Goal: Communication & Community: Answer question/provide support

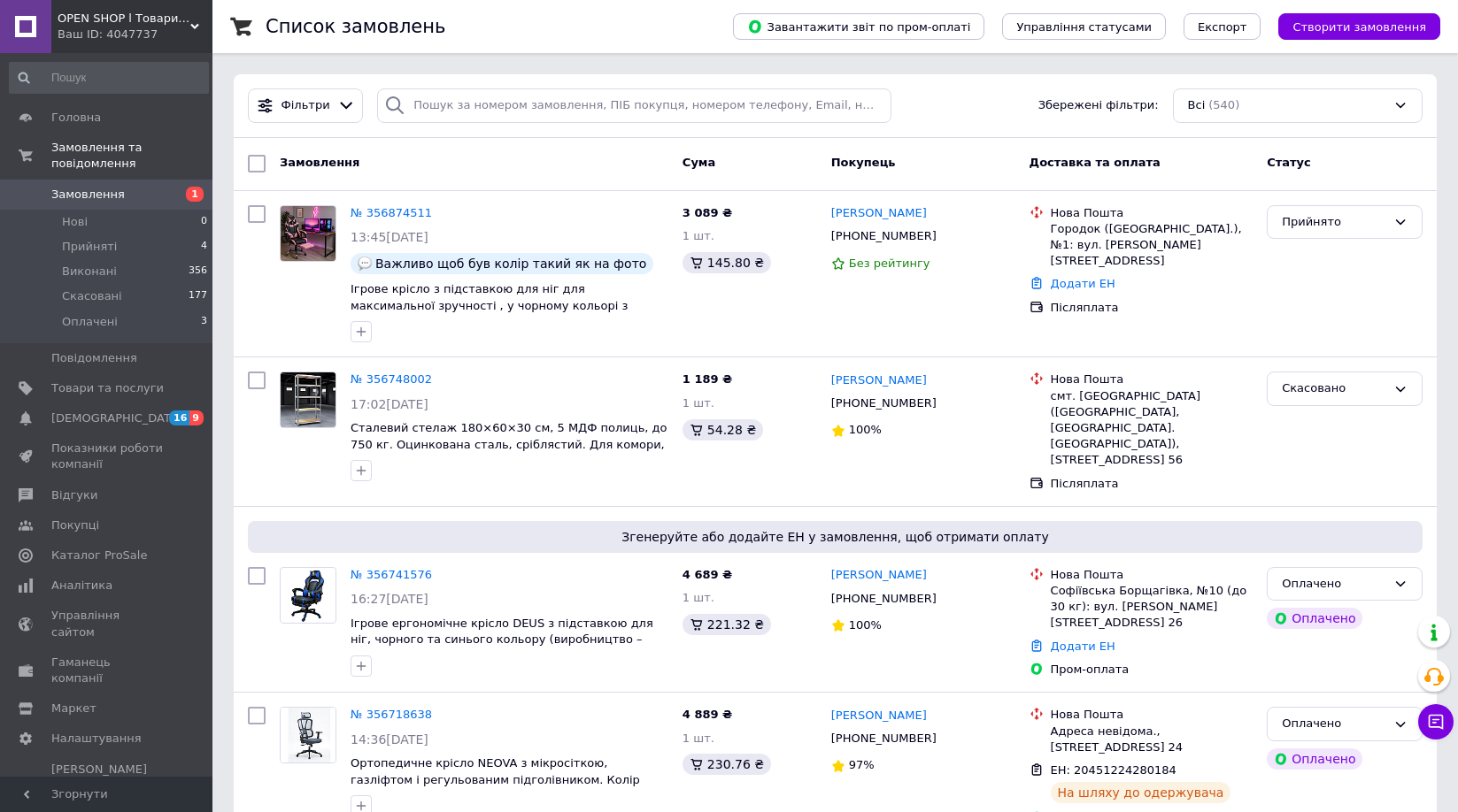
click at [125, 25] on span "OPEN SHOP l Товари з [GEOGRAPHIC_DATA]" at bounding box center [124, 19] width 132 height 16
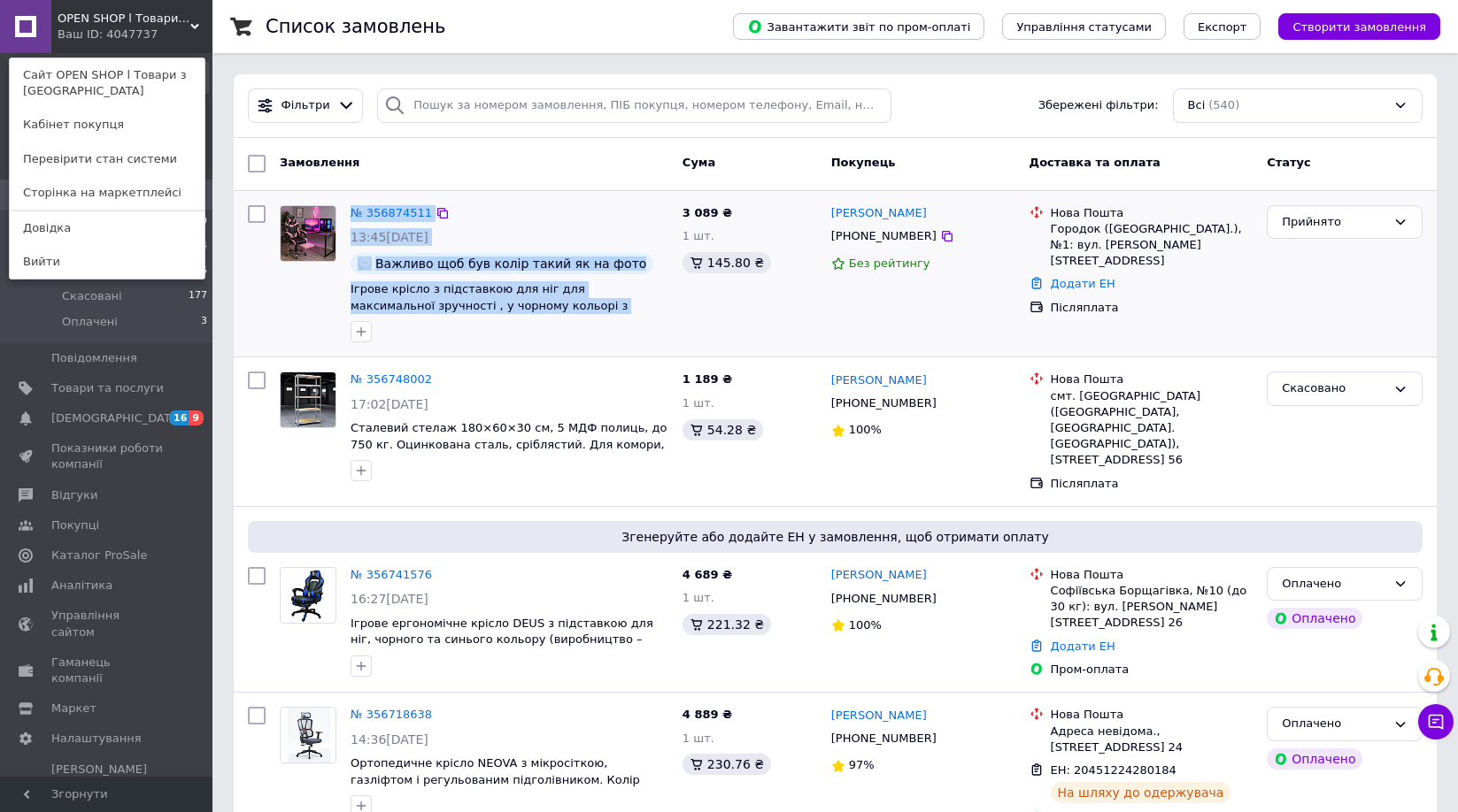
drag, startPoint x: 338, startPoint y: 285, endPoint x: 564, endPoint y: 313, distance: 227.7
click at [564, 313] on div "№ 356874511 13:45[DATE] Важливо щоб був колір такий як на фото Ігрове крісло з …" at bounding box center [474, 274] width 402 height 152
click at [318, 297] on div at bounding box center [308, 274] width 71 height 152
drag, startPoint x: 342, startPoint y: 284, endPoint x: 541, endPoint y: 310, distance: 200.7
click at [544, 310] on div "№ 356874511 13:45[DATE] Важливо щоб був колір такий як на фото Ігрове крісло з …" at bounding box center [474, 274] width 402 height 152
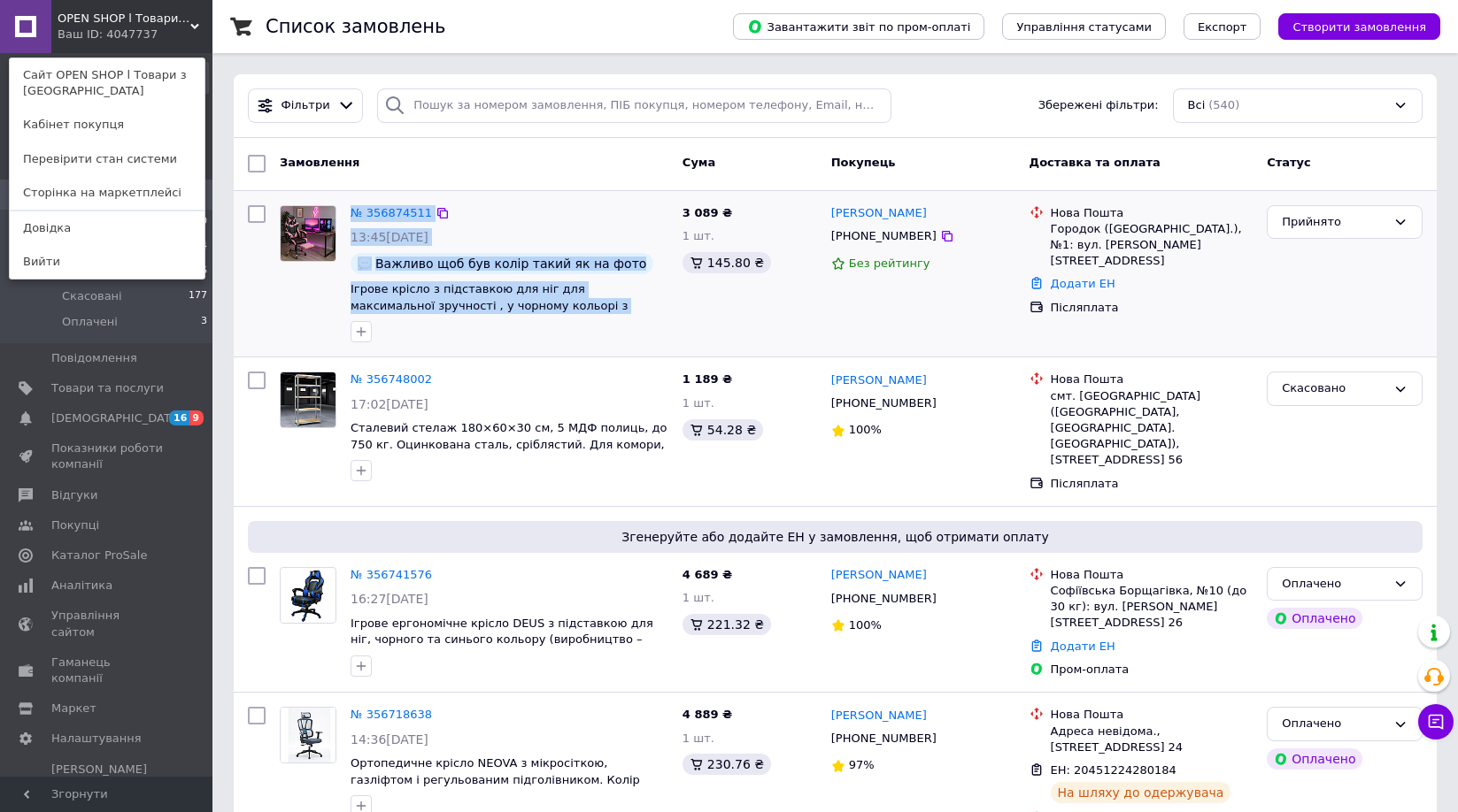
click at [308, 300] on div at bounding box center [308, 274] width 71 height 152
drag, startPoint x: 342, startPoint y: 288, endPoint x: 391, endPoint y: 300, distance: 50.4
click at [391, 300] on div "№ 356874511 13:45[DATE] Важливо щоб був колір такий як на фото Ігрове крісло з …" at bounding box center [474, 274] width 402 height 152
drag, startPoint x: 290, startPoint y: 294, endPoint x: 313, endPoint y: 300, distance: 23.8
click at [291, 294] on div at bounding box center [308, 274] width 71 height 152
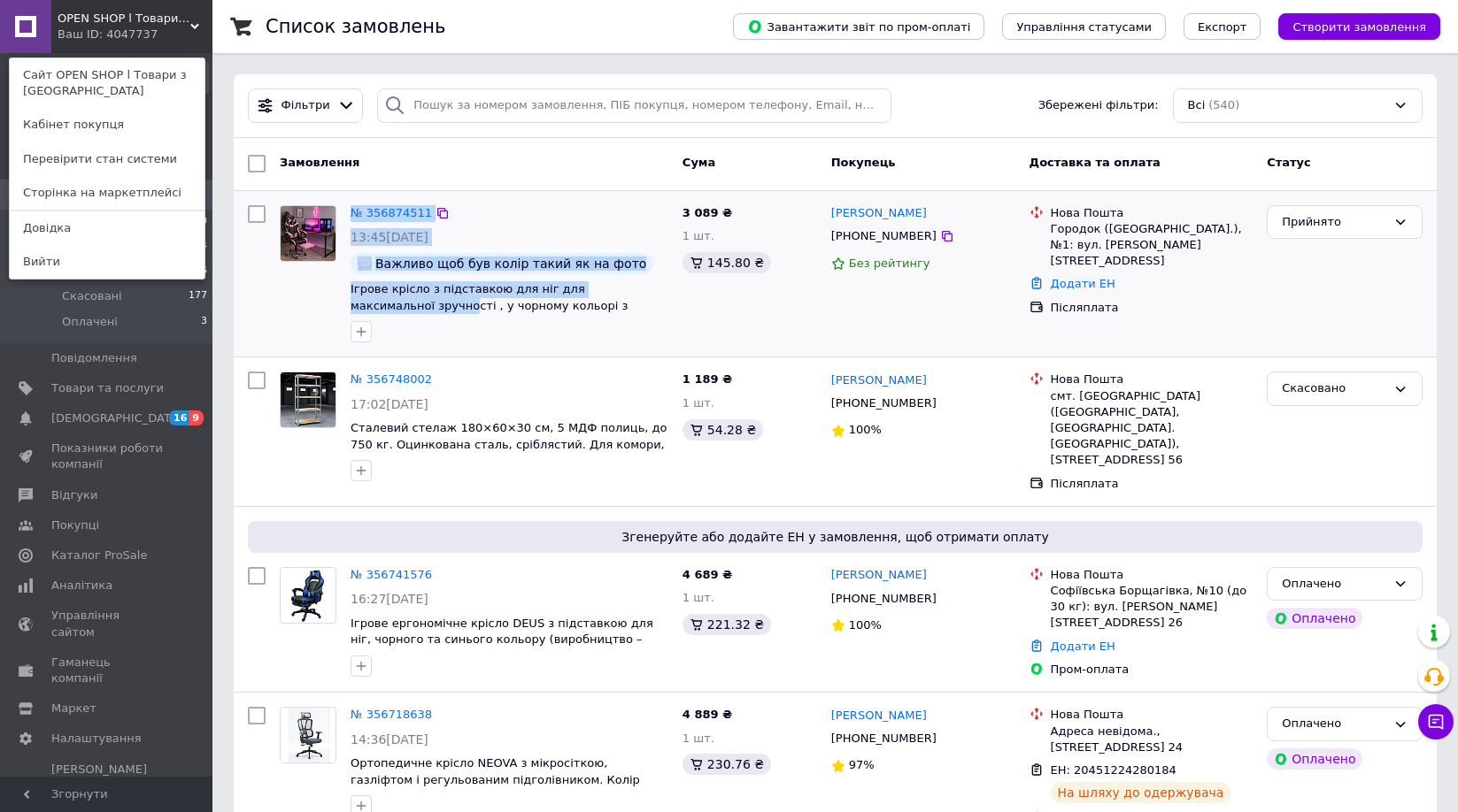
click at [317, 292] on div at bounding box center [308, 274] width 71 height 152
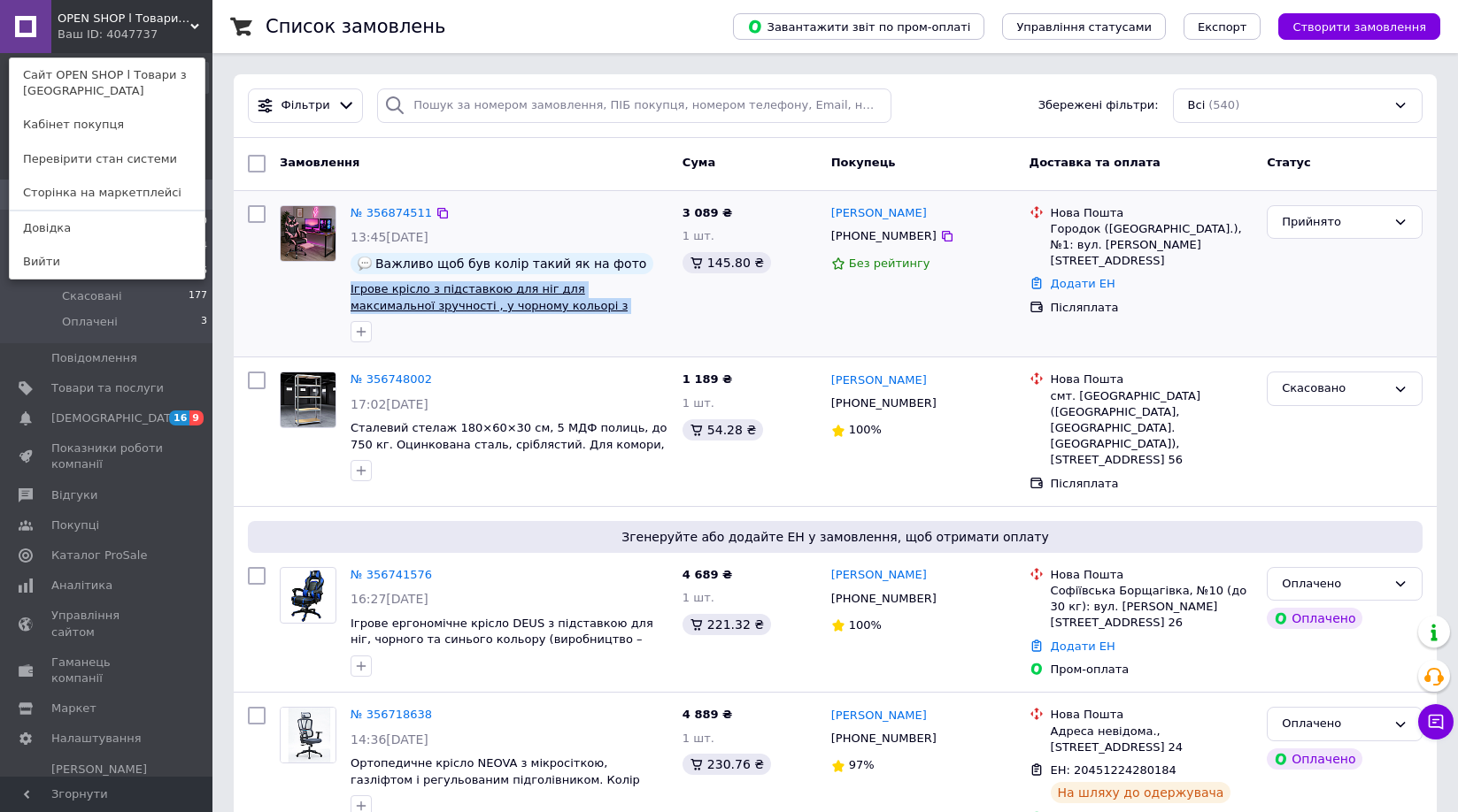
drag, startPoint x: 347, startPoint y: 285, endPoint x: 635, endPoint y: 312, distance: 289.3
click at [635, 312] on div "№ 356874511 13:45[DATE] Важливо щоб був колір такий як на фото Ігрове крісло з …" at bounding box center [509, 274] width 332 height 152
copy span "Ігрове крісло з підставкою для ніг для максимальної зручності , у чорному кольо…"
click at [82, 381] on span "Товари та послуги" at bounding box center [107, 388] width 113 height 16
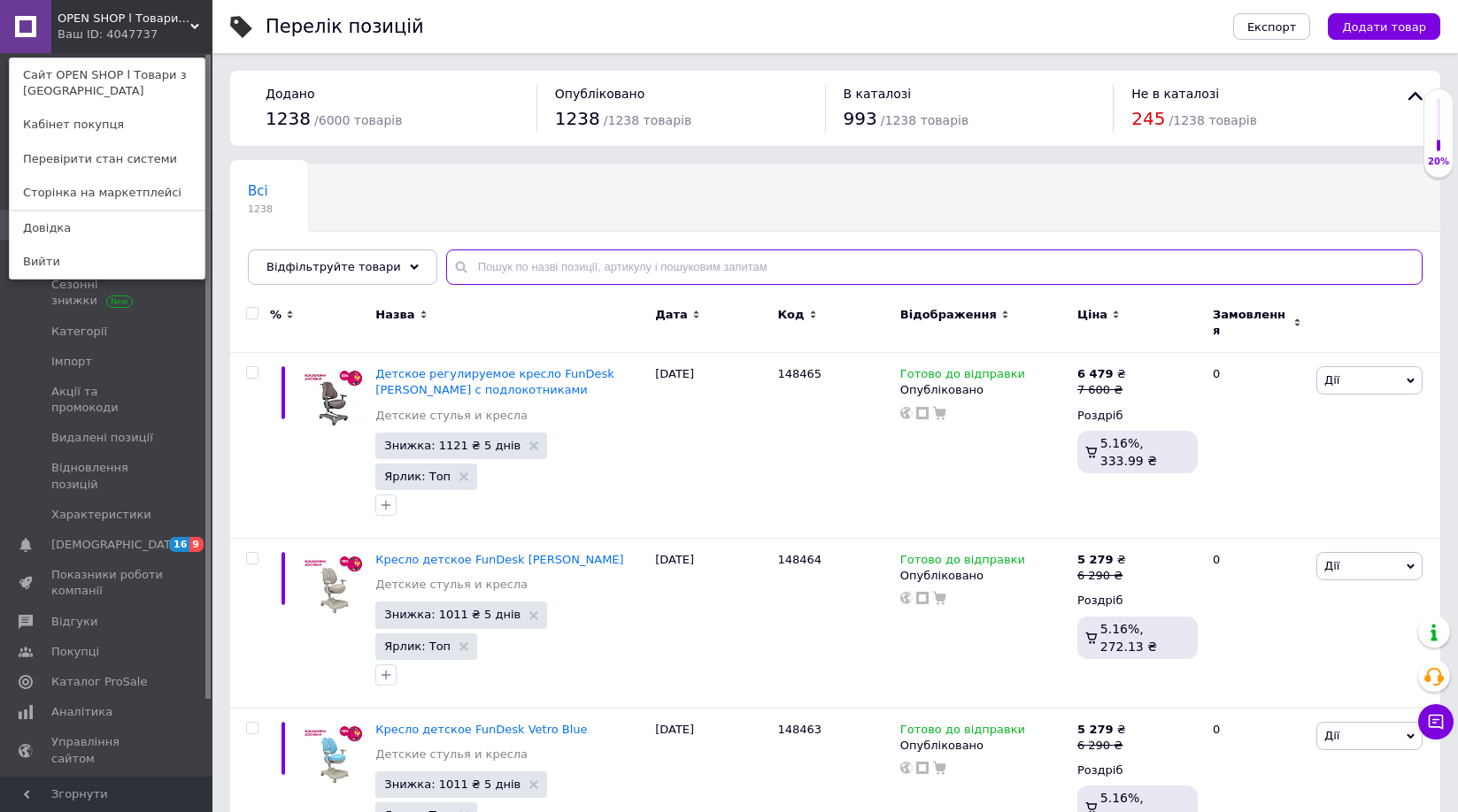
click at [551, 257] on input "text" at bounding box center [934, 267] width 976 height 35
paste input "Ігрове крісло з підставкою для ніг для максимальної зручності , у чорному кольо…"
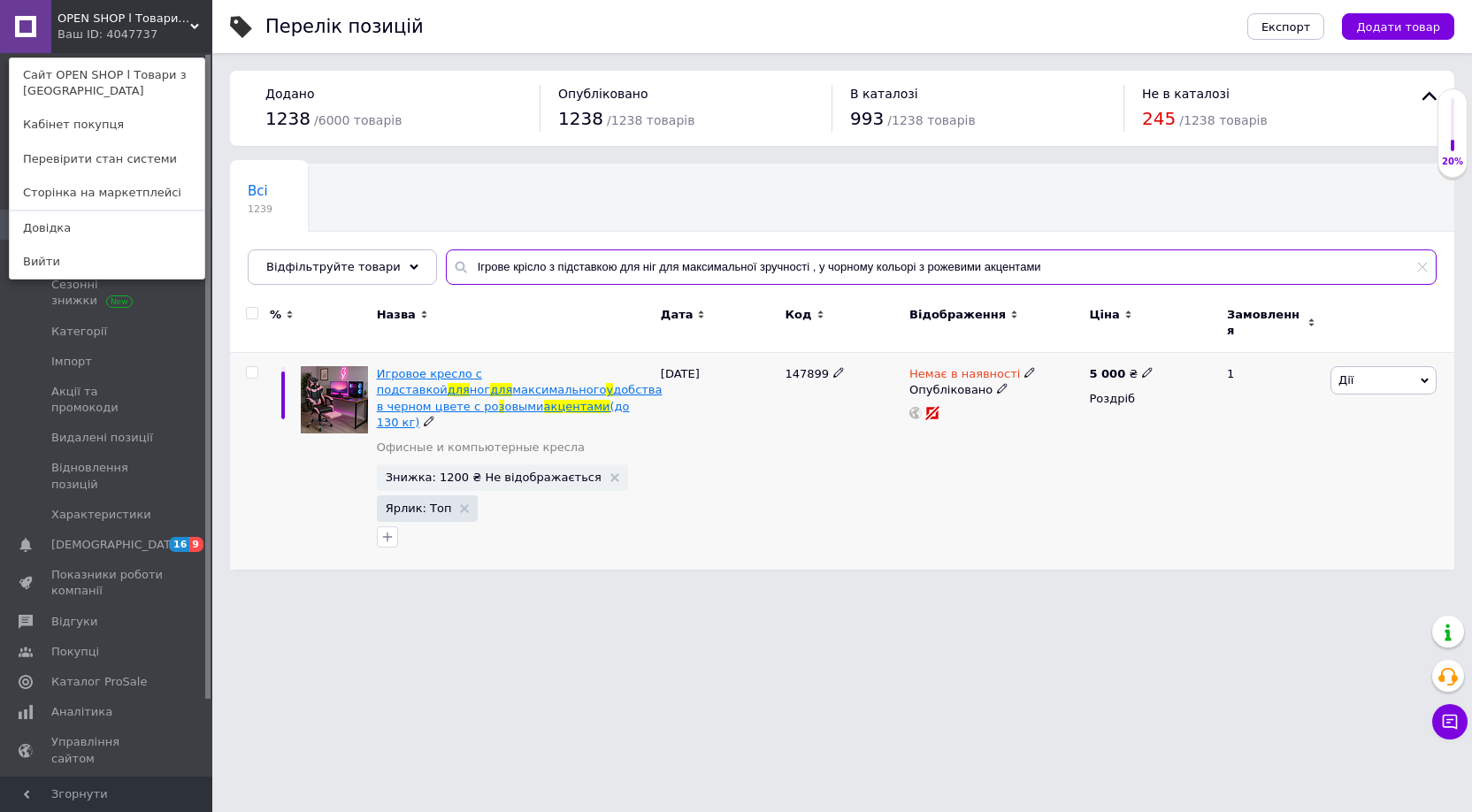
type input "Ігрове крісло з підставкою для ніг для максимальної зручності , у чорному кольо…"
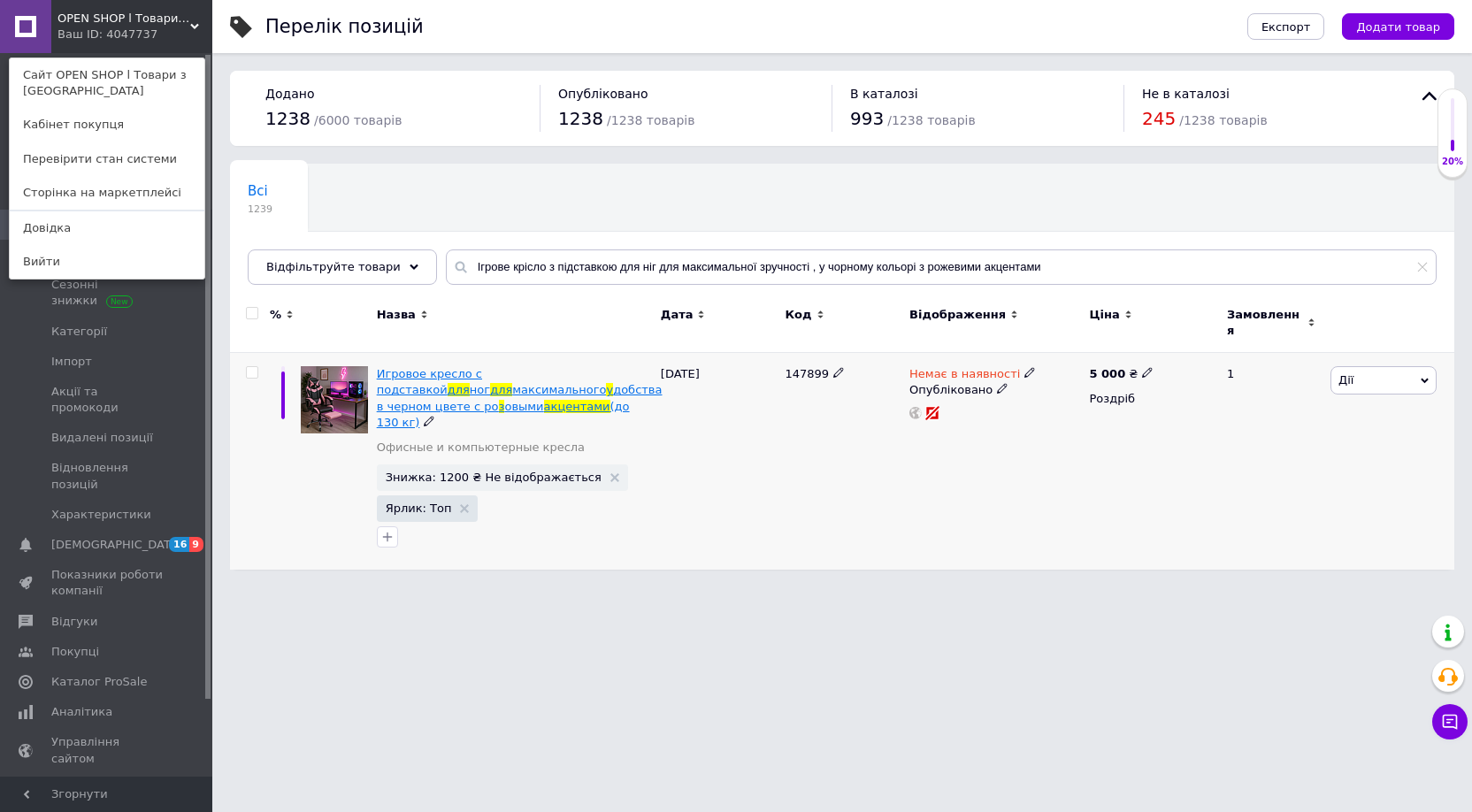
click at [512, 383] on span "максимального" at bounding box center [559, 390] width 94 height 14
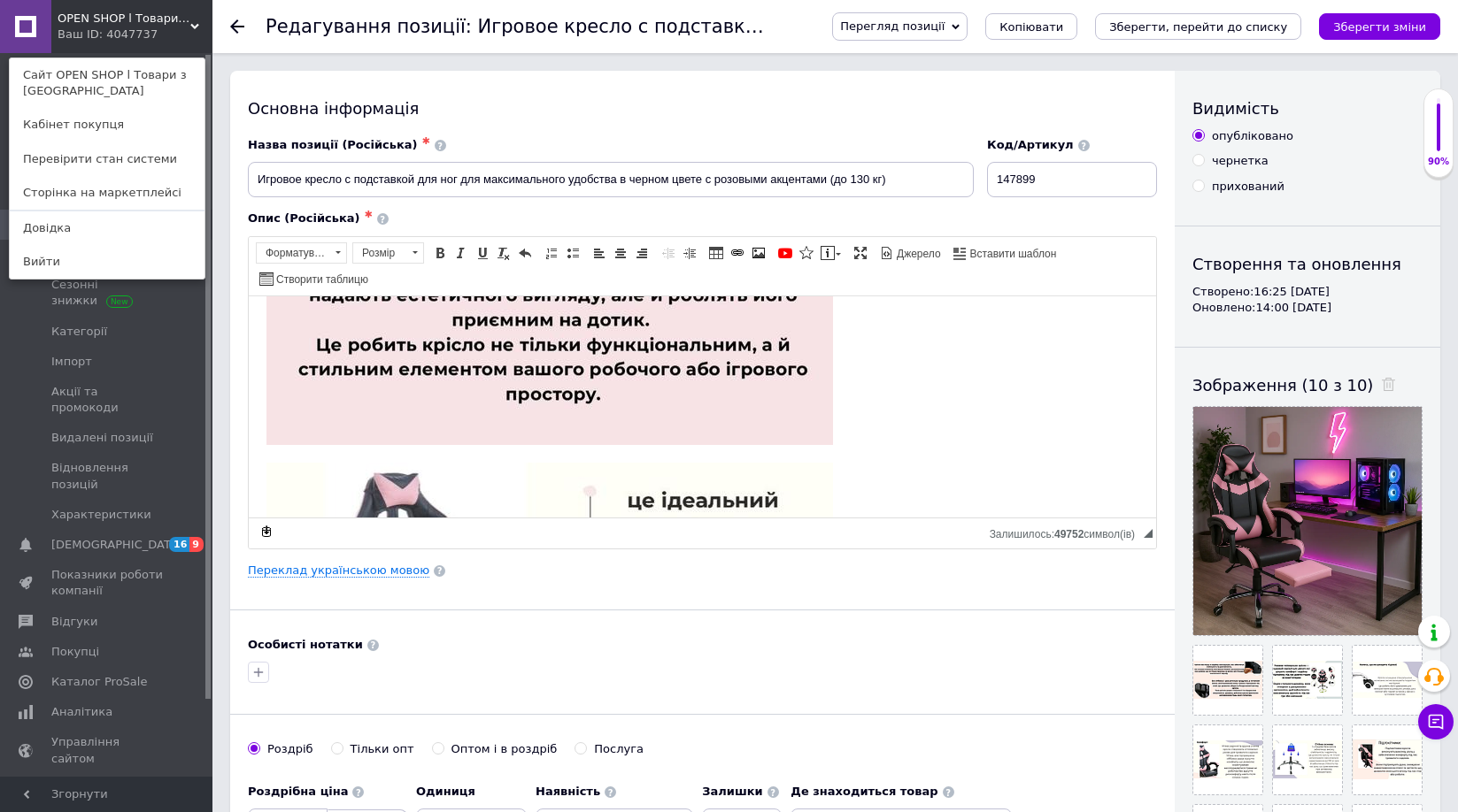
scroll to position [885, 0]
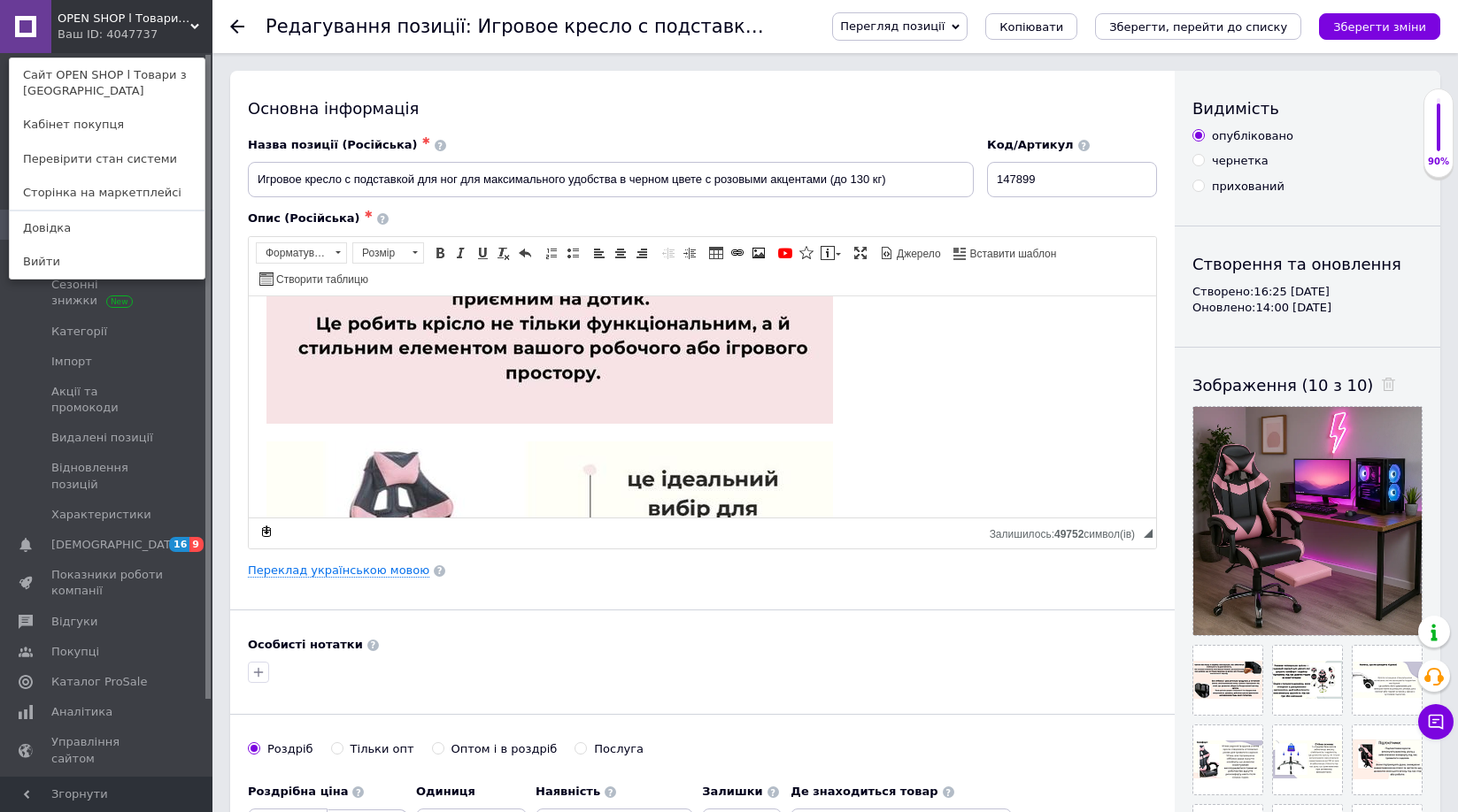
click at [231, 25] on icon at bounding box center [237, 26] width 14 height 14
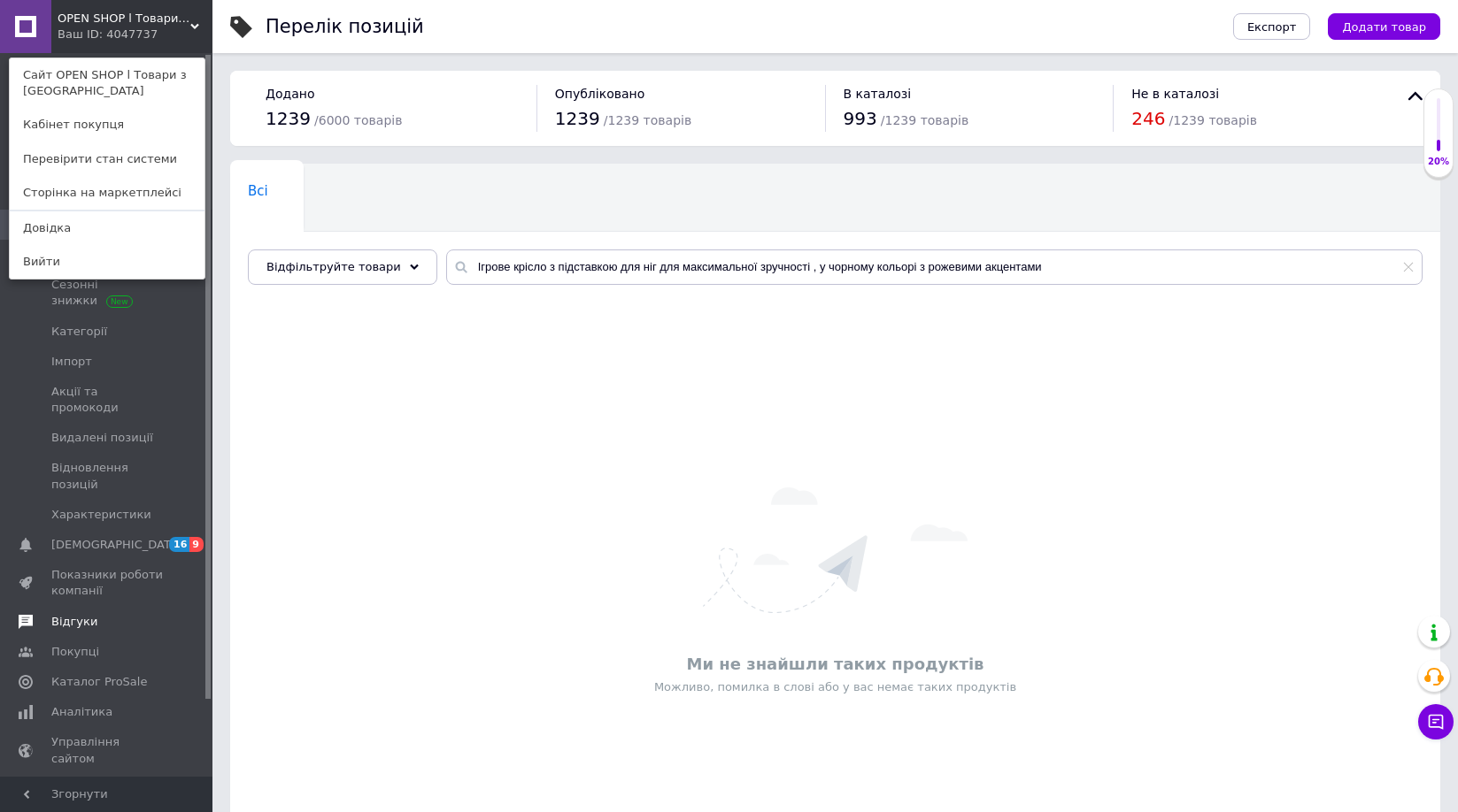
click at [98, 614] on span "Відгуки" at bounding box center [107, 622] width 113 height 16
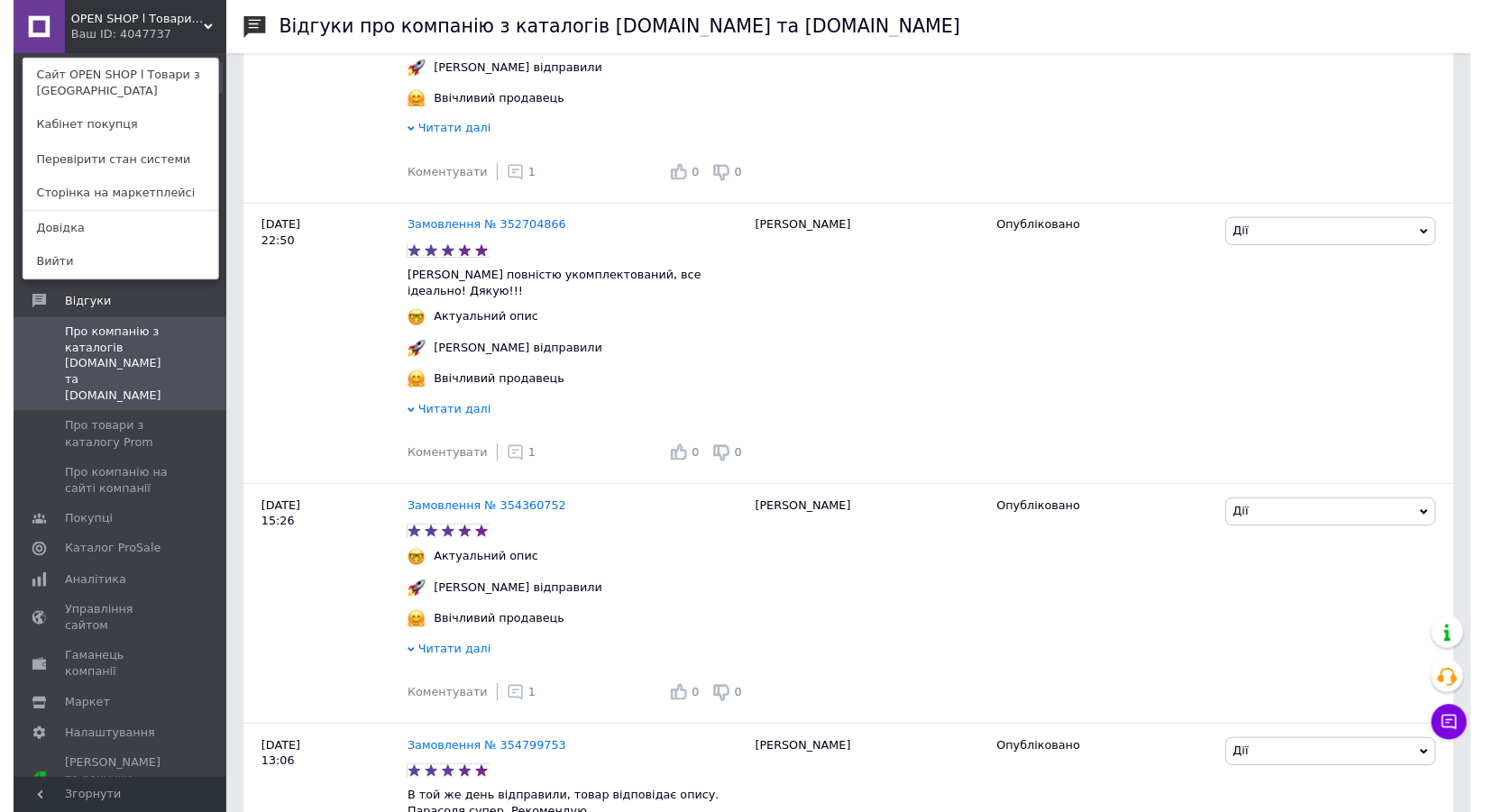
scroll to position [1983, 0]
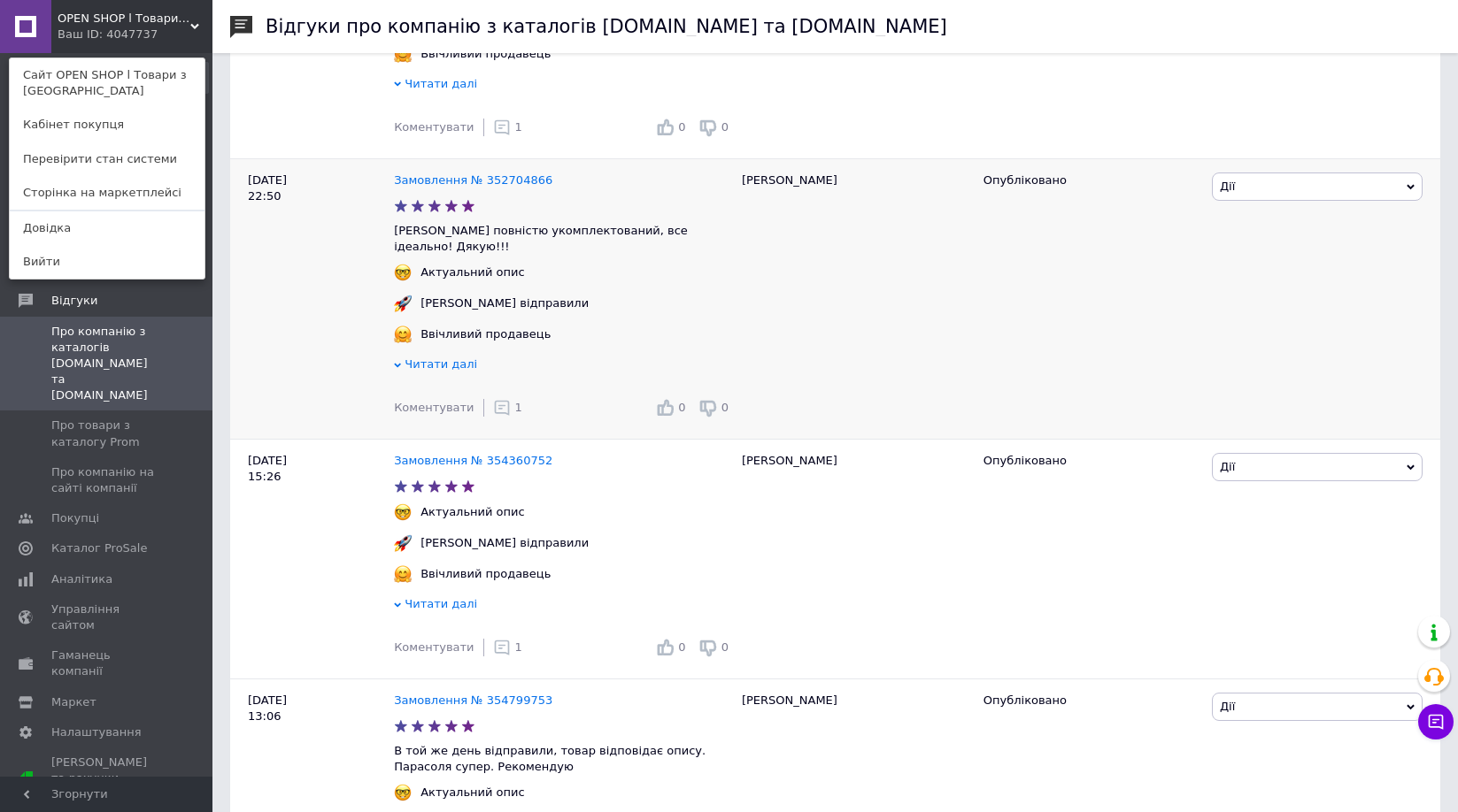
click at [495, 401] on use at bounding box center [500, 408] width 15 height 15
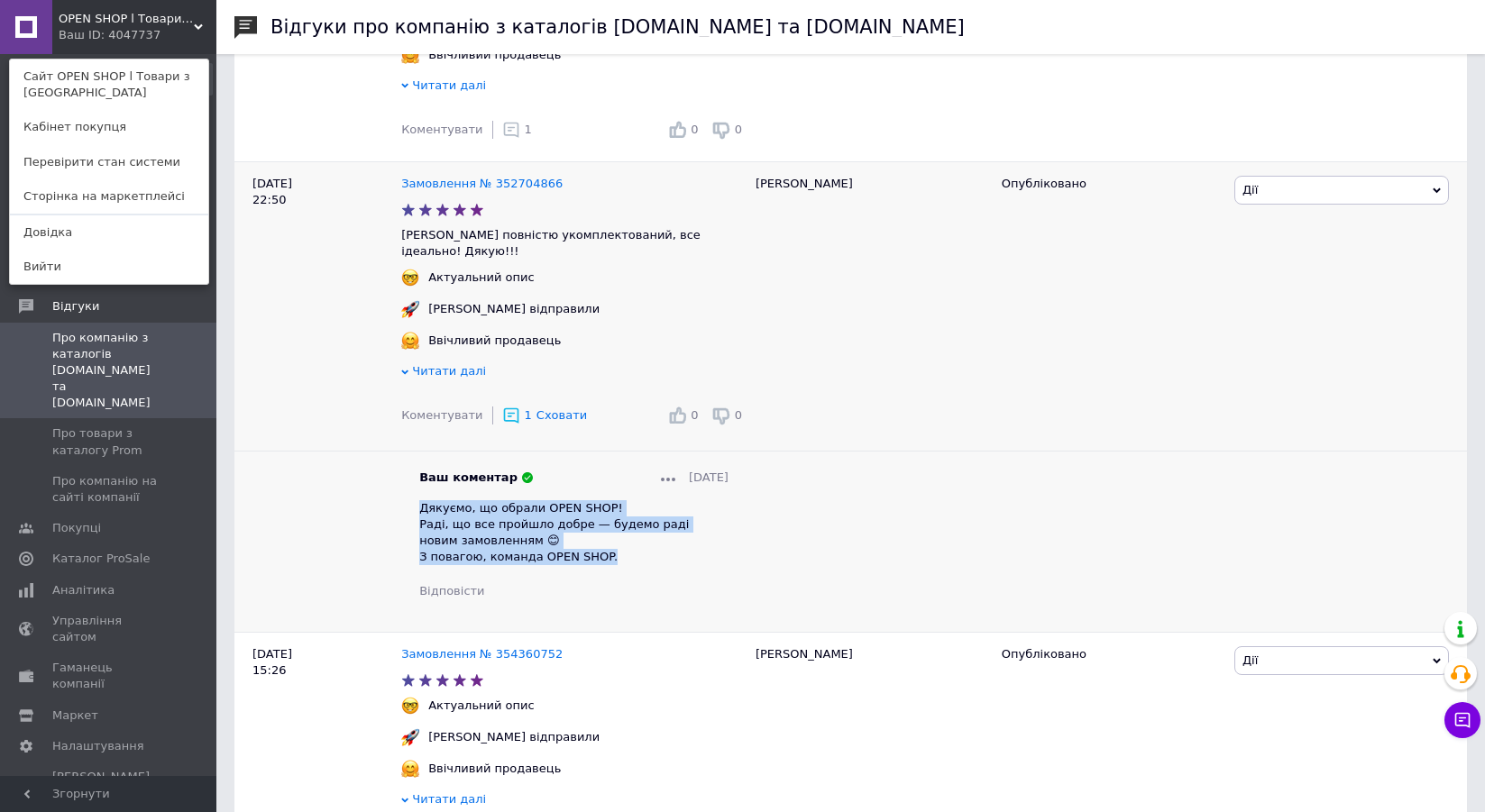
drag, startPoint x: 622, startPoint y: 542, endPoint x: 416, endPoint y: 498, distance: 210.6
click at [416, 498] on div "Ваш коментар [DATE] Дякуємо, що обрали OPEN SHOP! Раді, що все пройшло добре — …" at bounding box center [574, 534] width 346 height 130
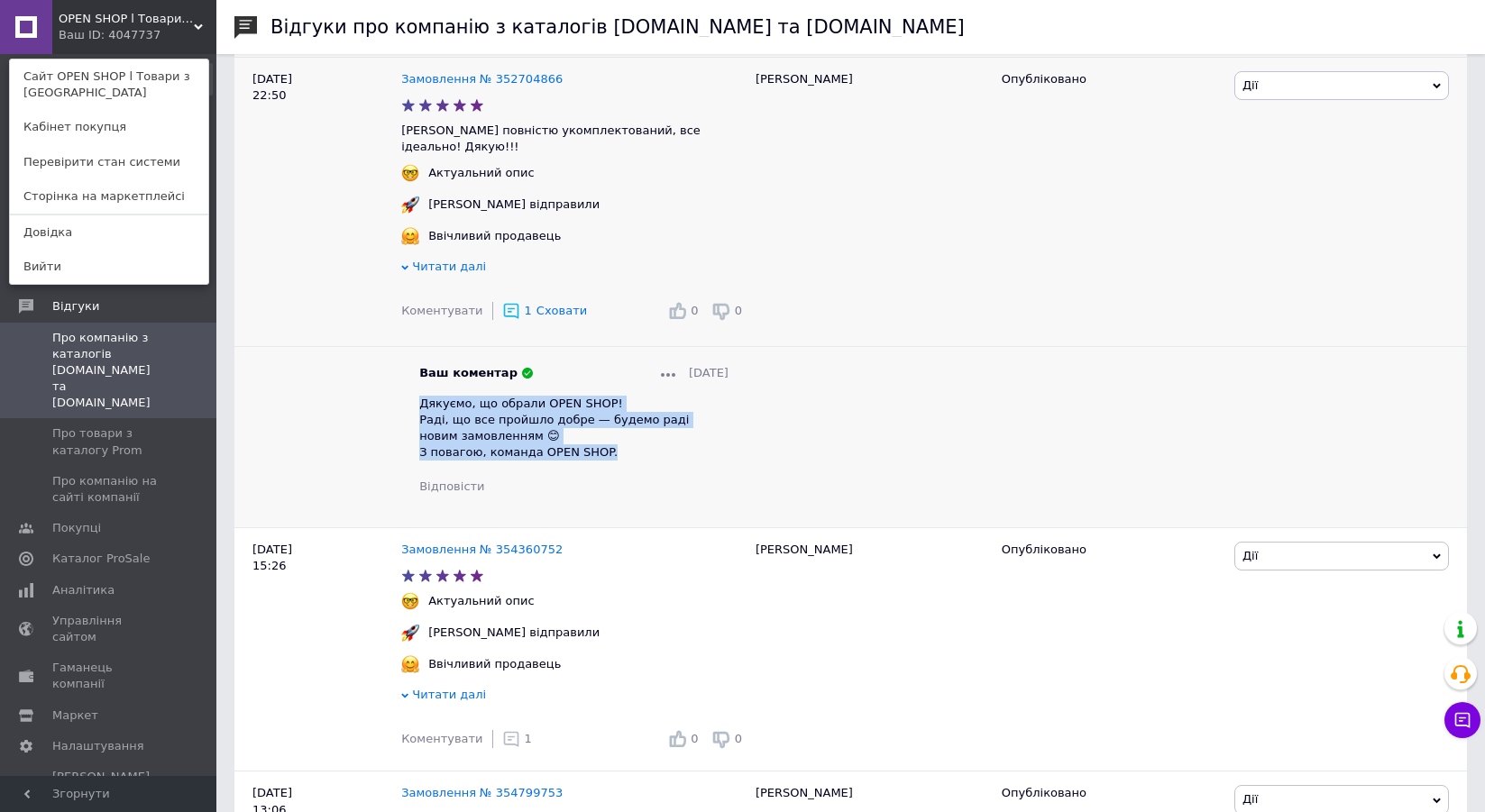
scroll to position [2252, 0]
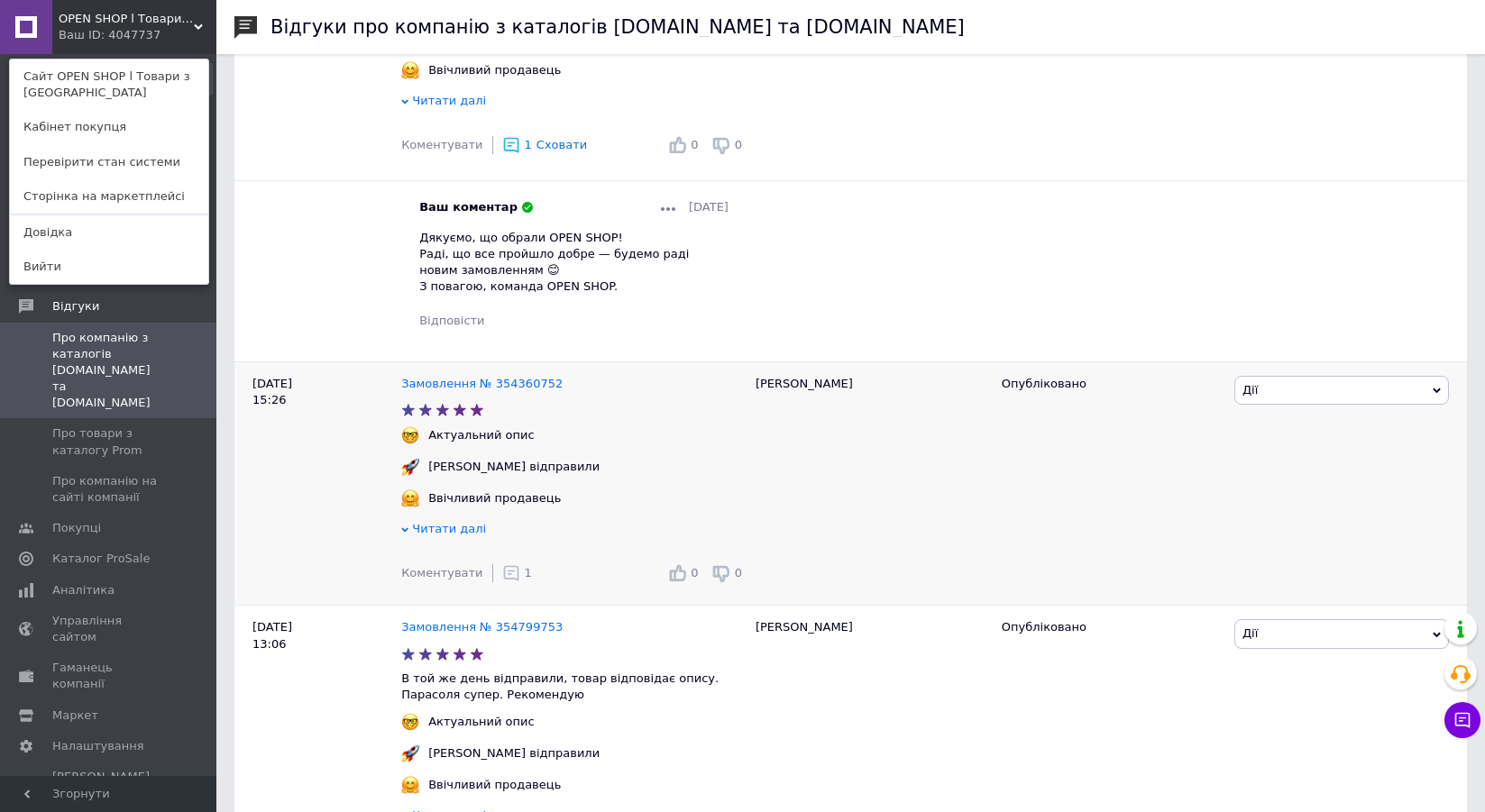
click at [505, 566] on use at bounding box center [510, 573] width 15 height 15
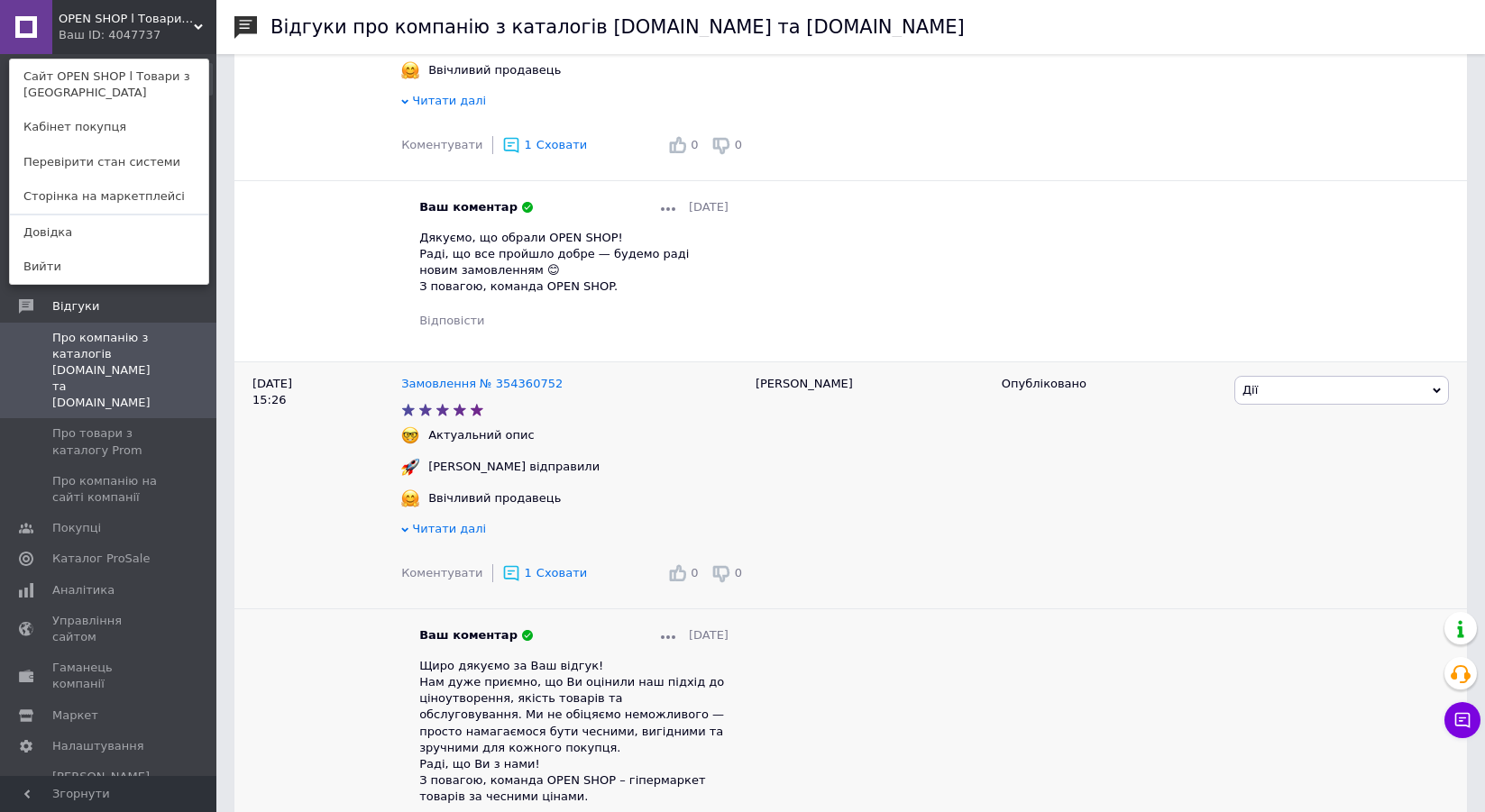
scroll to position [2433, 0]
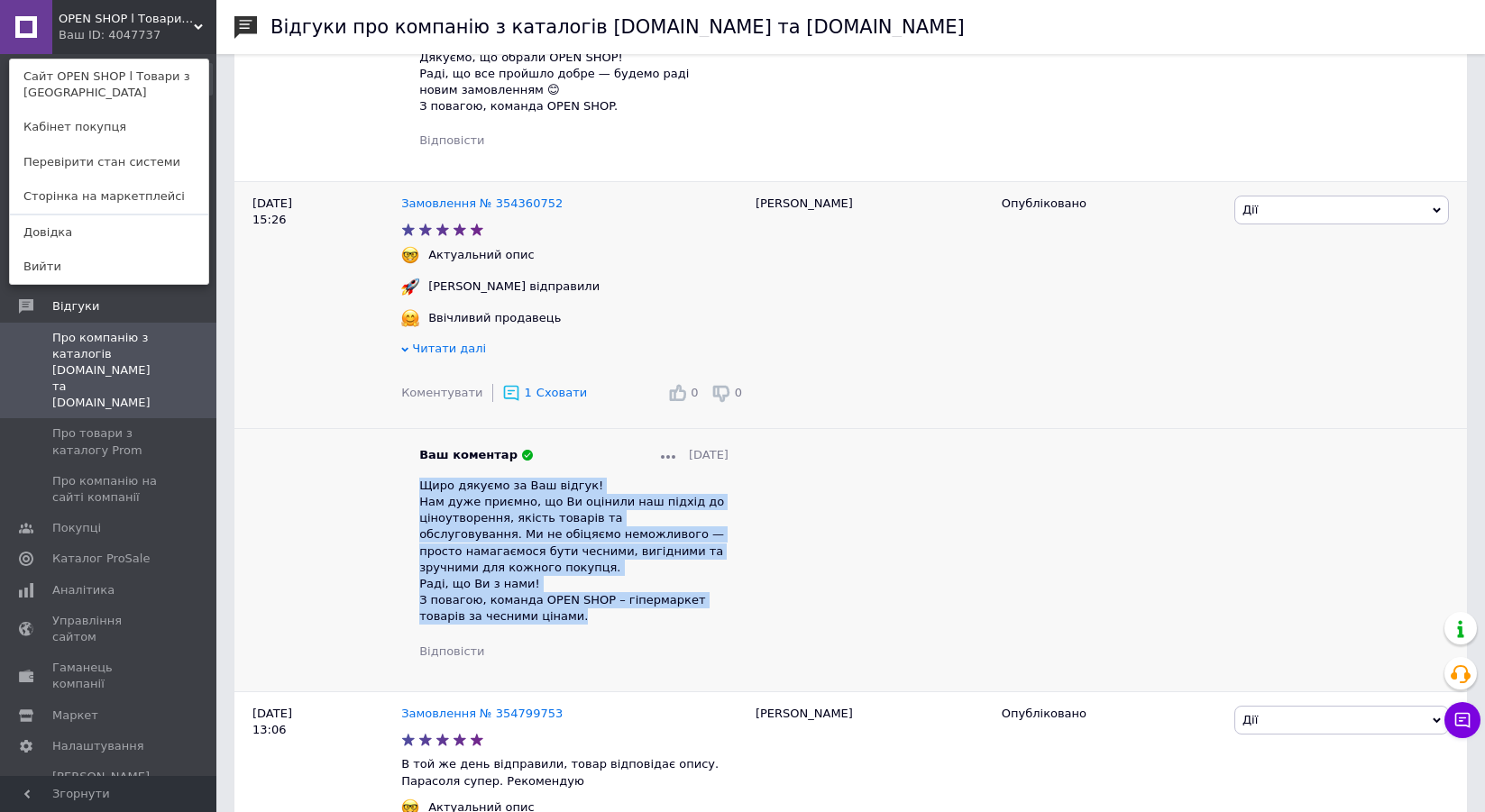
drag, startPoint x: 533, startPoint y: 589, endPoint x: 415, endPoint y: 466, distance: 170.4
click at [415, 466] on div "Ваш коментар [DATE] Щиро дякуємо за Ваш відгук! Нам дуже приємно, що Ви оцінили…" at bounding box center [574, 552] width 346 height 212
copy span "Щиро дякуємо за Ваш відгук! Нам дуже приємно, що Ви оцінили наш підхід до ціноу…"
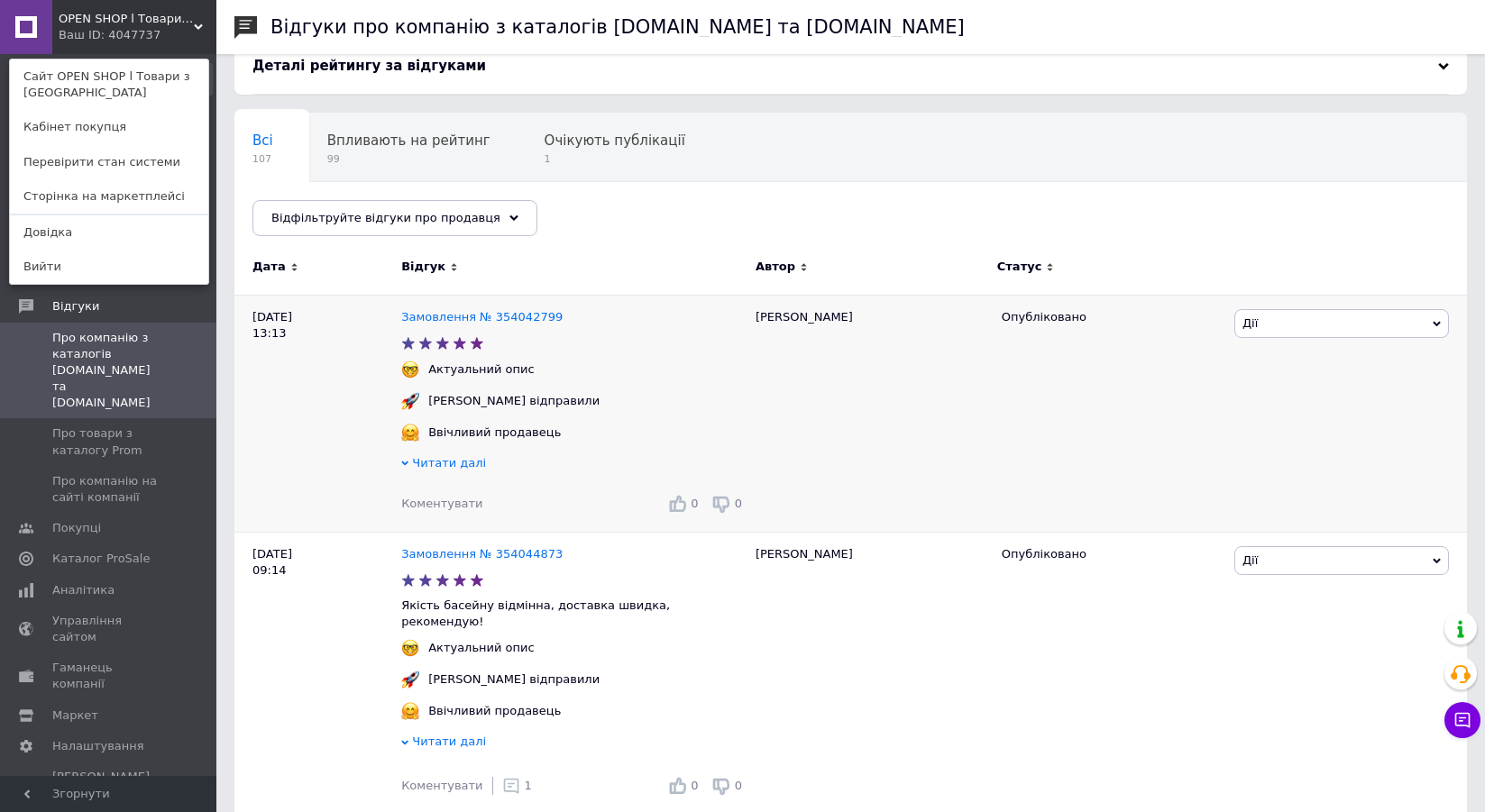
scroll to position [90, 0]
click at [440, 510] on span "Коментувати" at bounding box center [441, 507] width 81 height 14
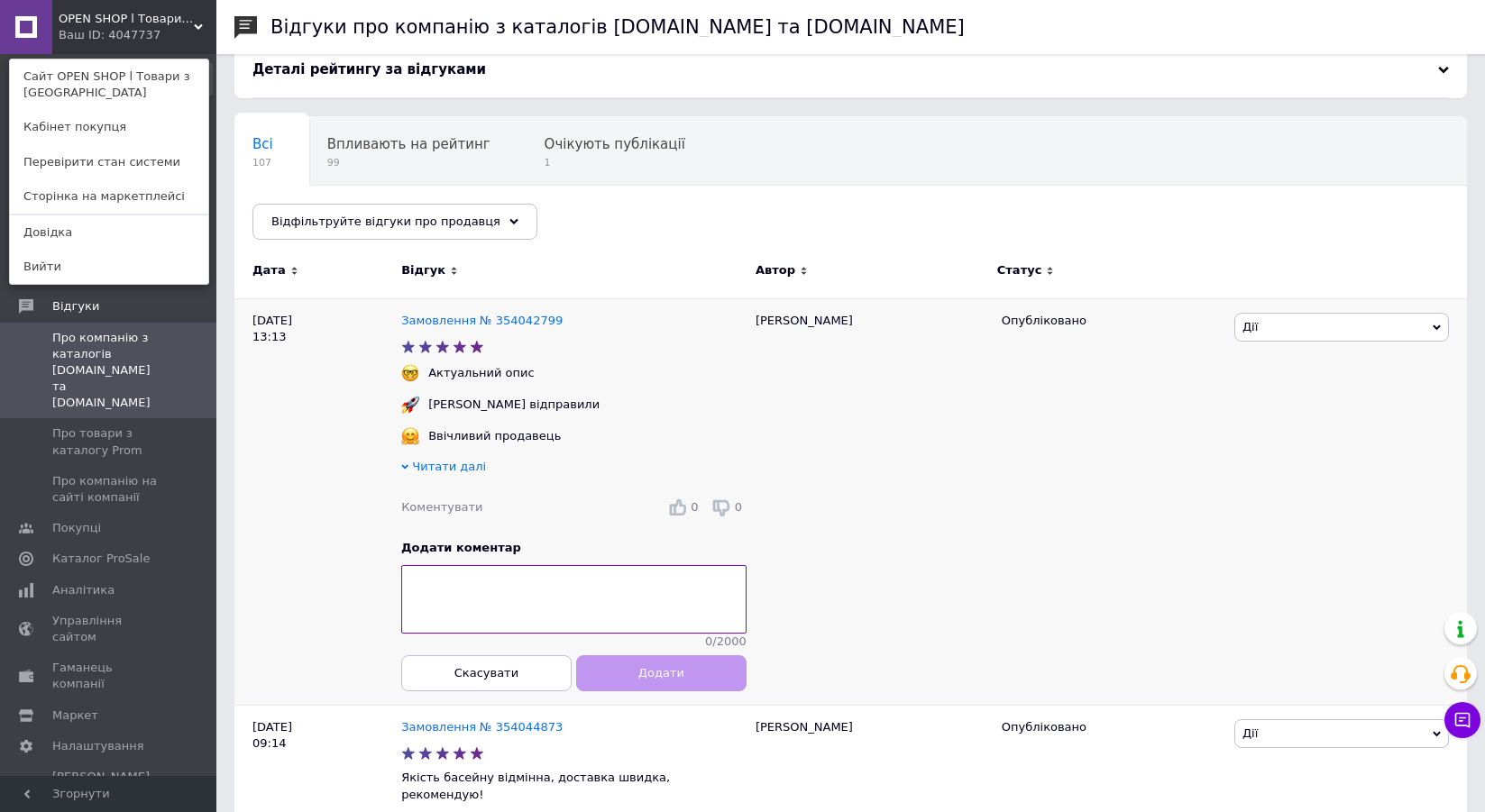
click at [467, 578] on textarea at bounding box center [574, 599] width 346 height 69
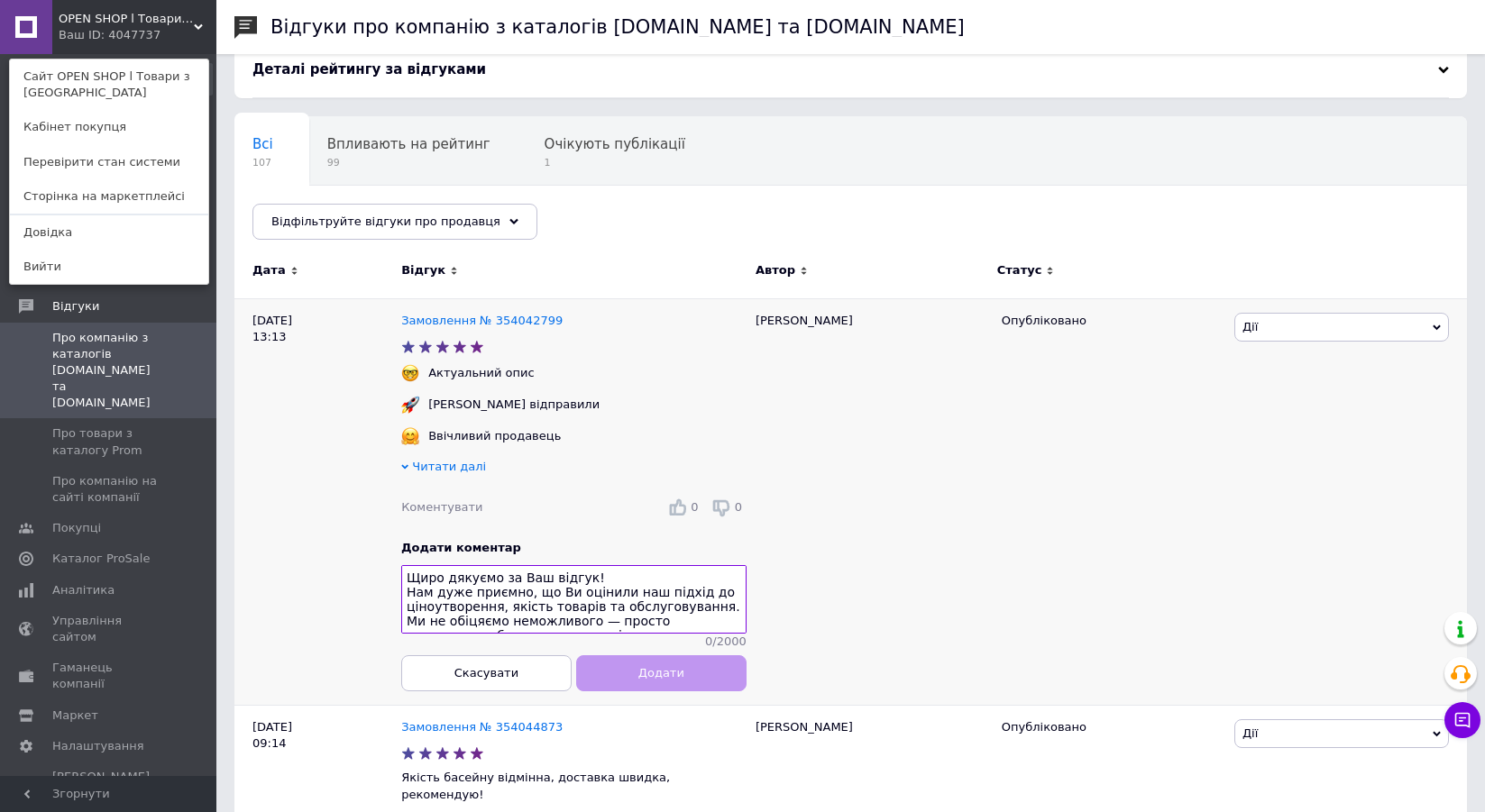
scroll to position [81, 0]
type textarea "Щиро дякуємо за Ваш відгук! Нам дуже приємно, що Ви оцінили наш підхід до ціноу…"
click at [642, 679] on span "Додати" at bounding box center [662, 673] width 46 height 14
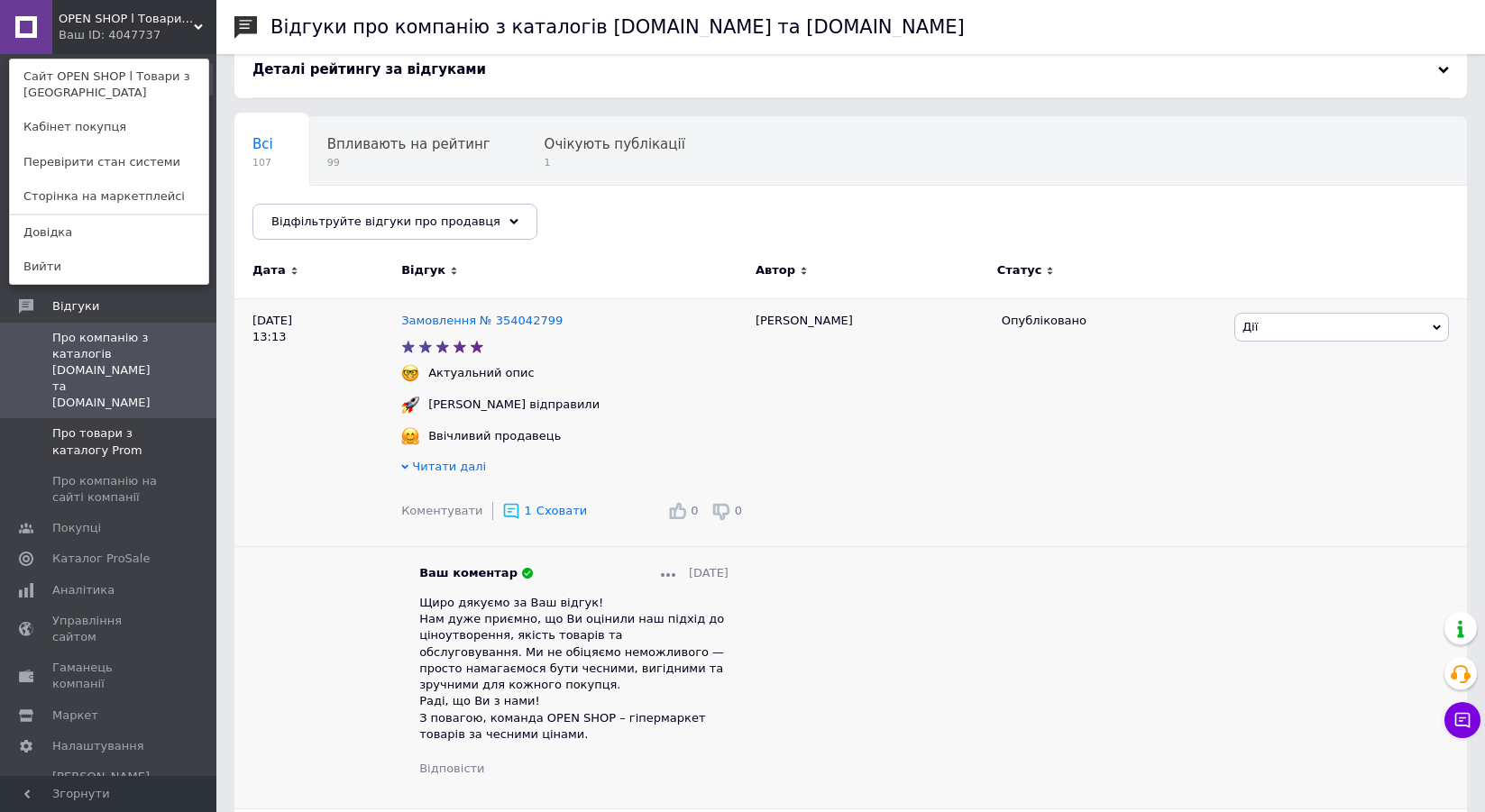
click at [106, 425] on span "Про товари з каталогу Prom" at bounding box center [109, 441] width 115 height 32
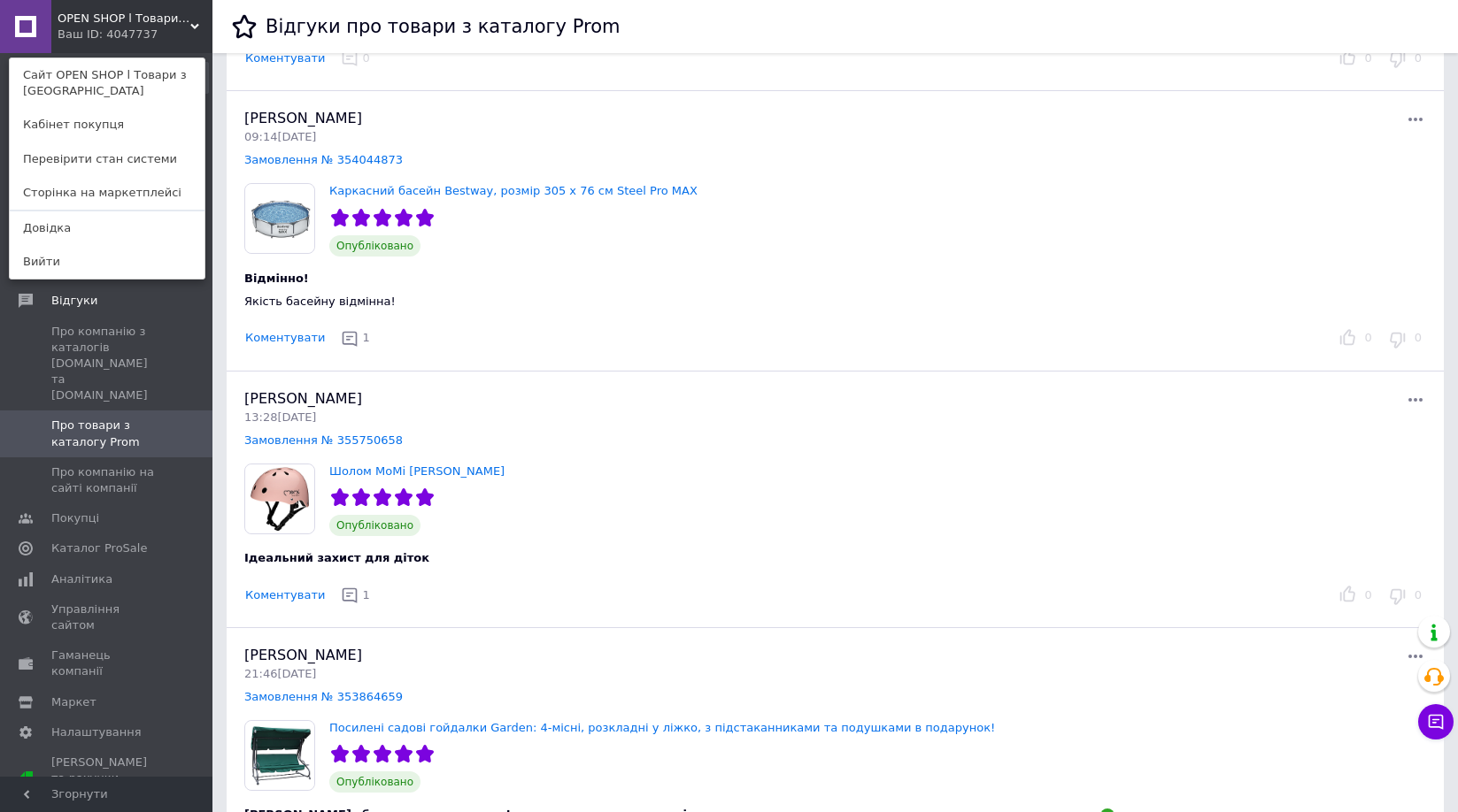
scroll to position [619, 0]
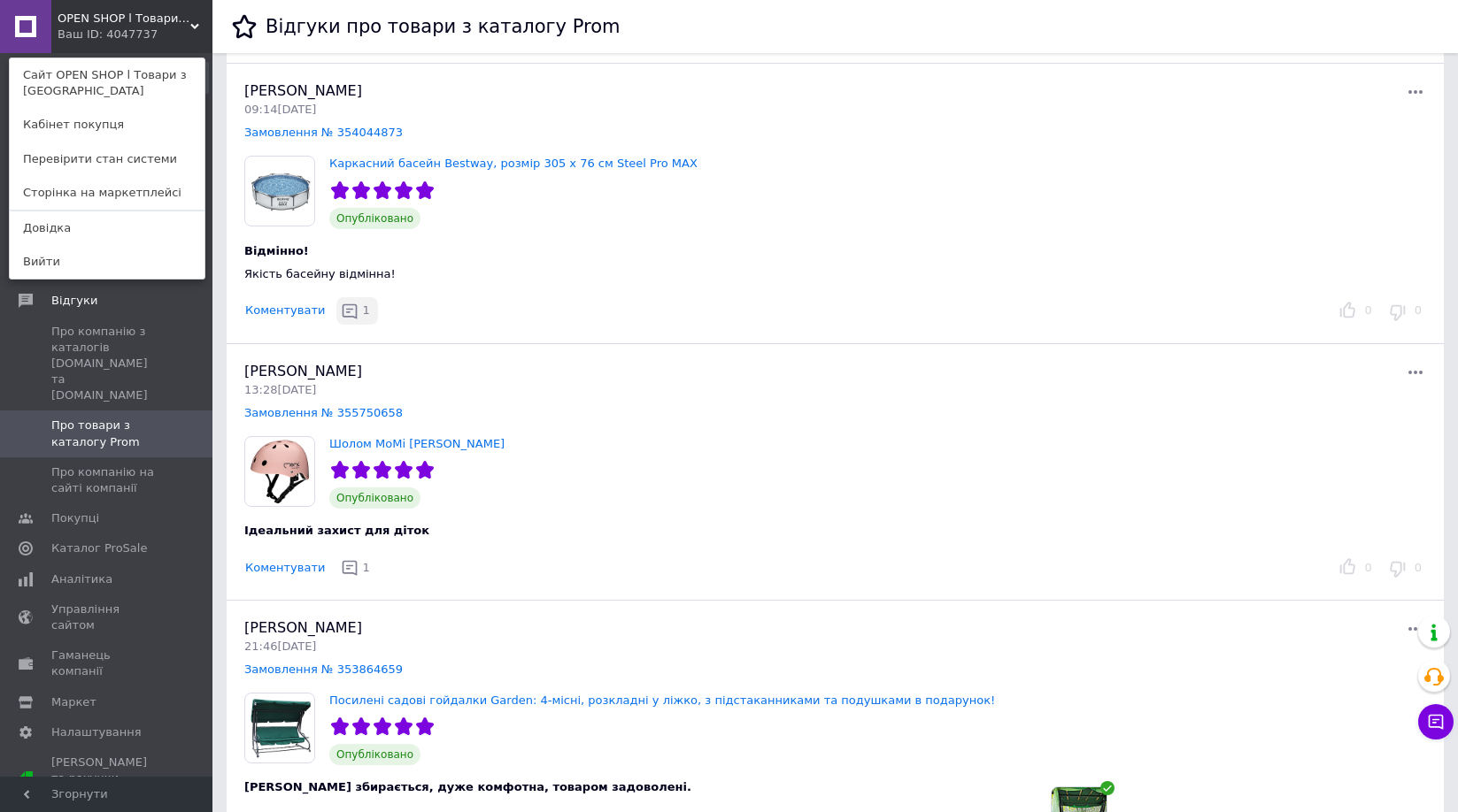
click at [342, 316] on icon "button" at bounding box center [349, 310] width 15 height 15
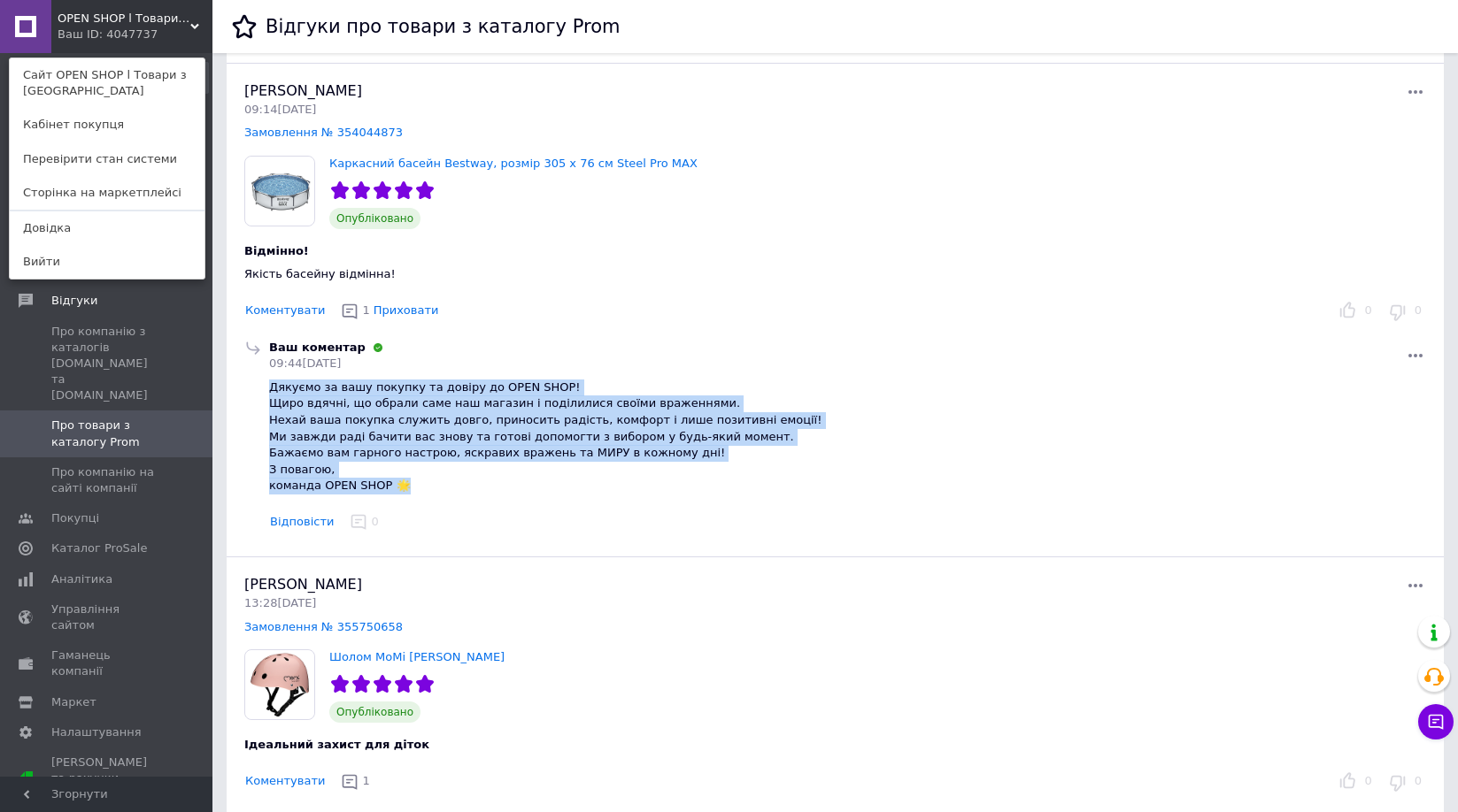
drag, startPoint x: 421, startPoint y: 483, endPoint x: 267, endPoint y: 386, distance: 182.0
click at [267, 386] on div "Ваш коментар 09:44[DATE] Дякуємо за вашу покупку та довіру до OPEN SHOP! Щиро в…" at bounding box center [848, 437] width 1164 height 196
copy span "Дякуємо за вашу покупку та довіру до OPEN SHOP! Щиро вдячні, що обрали саме наш…"
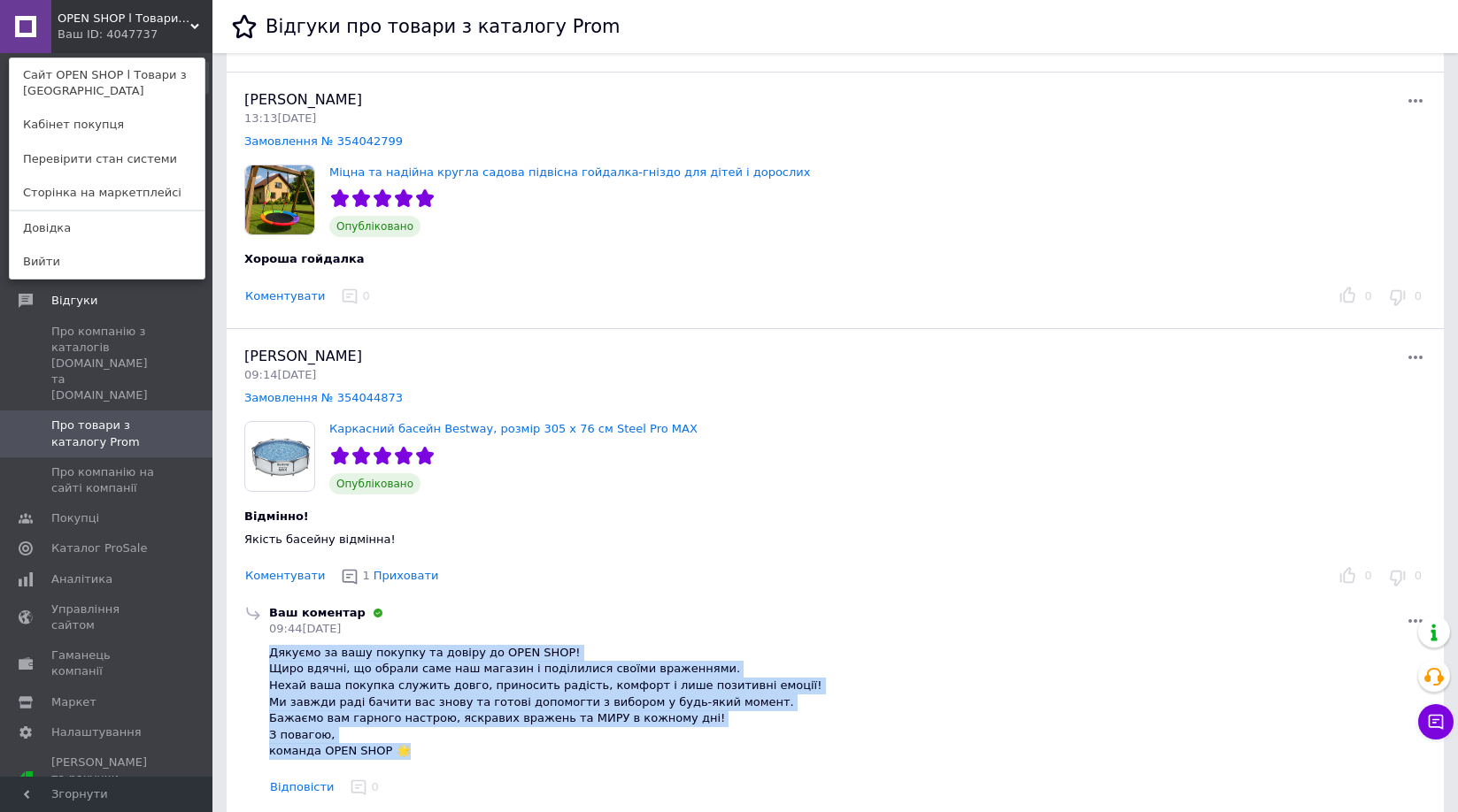
scroll to position [266, 0]
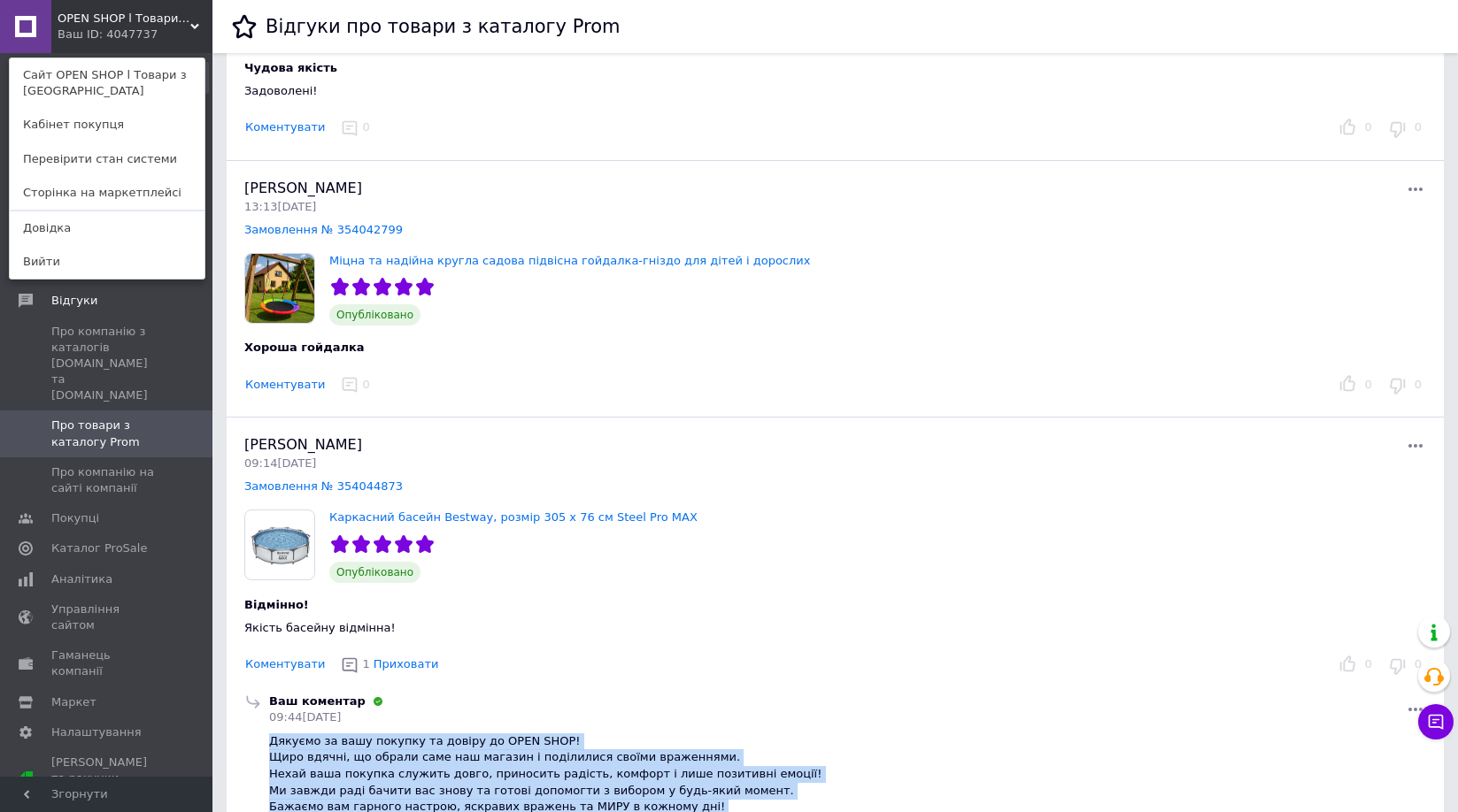
click at [281, 381] on button "Коментувати" at bounding box center [285, 384] width 81 height 19
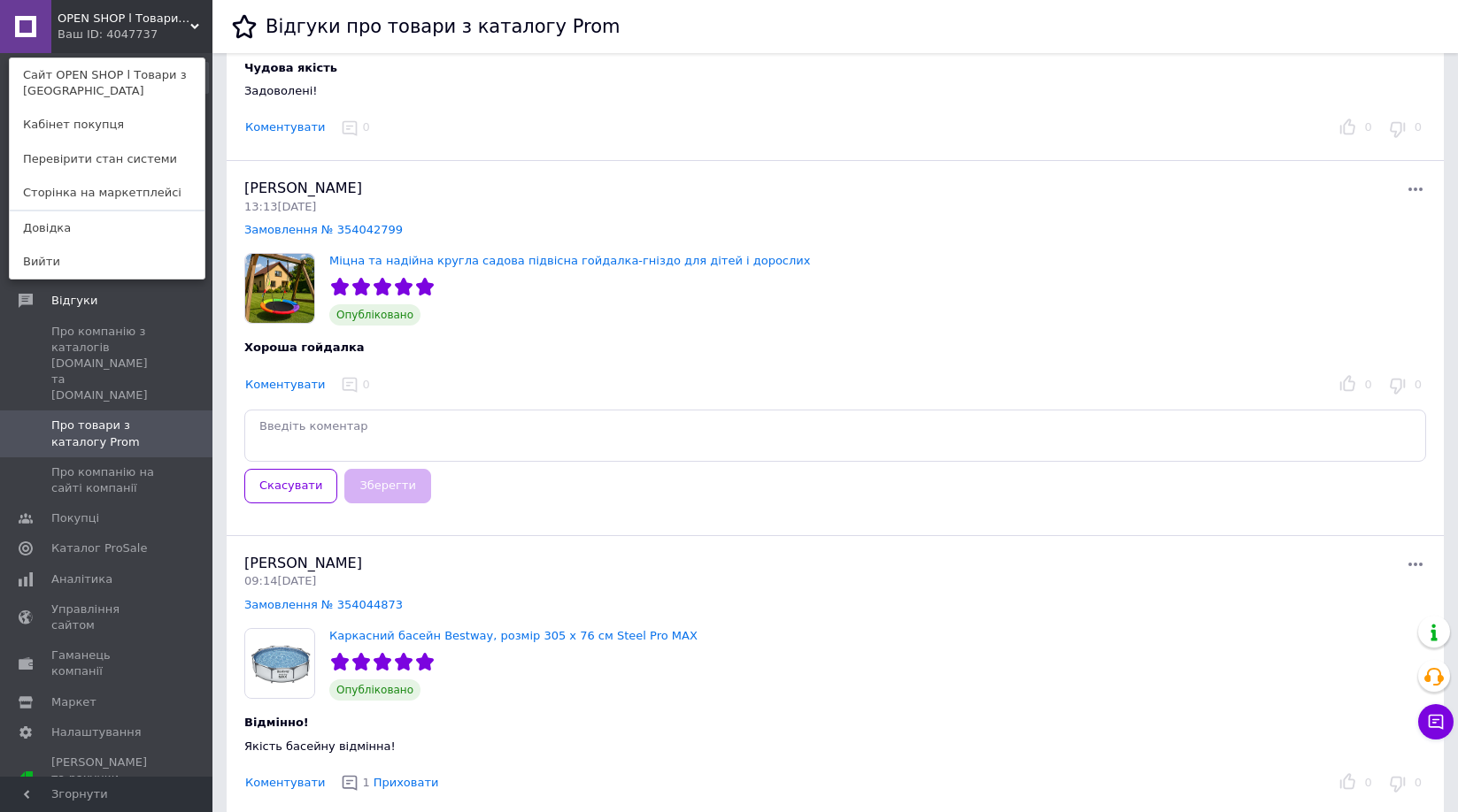
click at [343, 428] on textarea at bounding box center [835, 435] width 1181 height 52
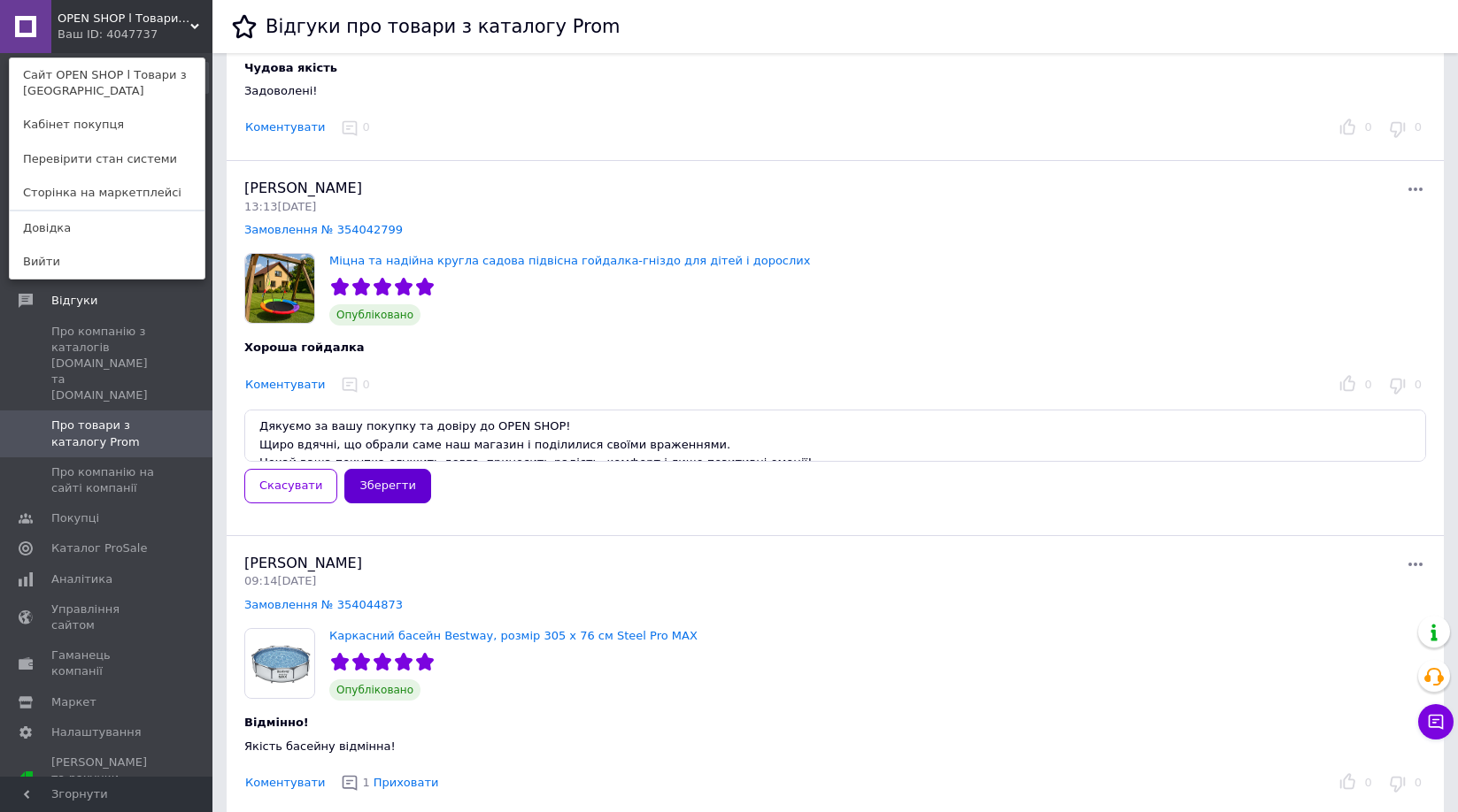
scroll to position [82, 0]
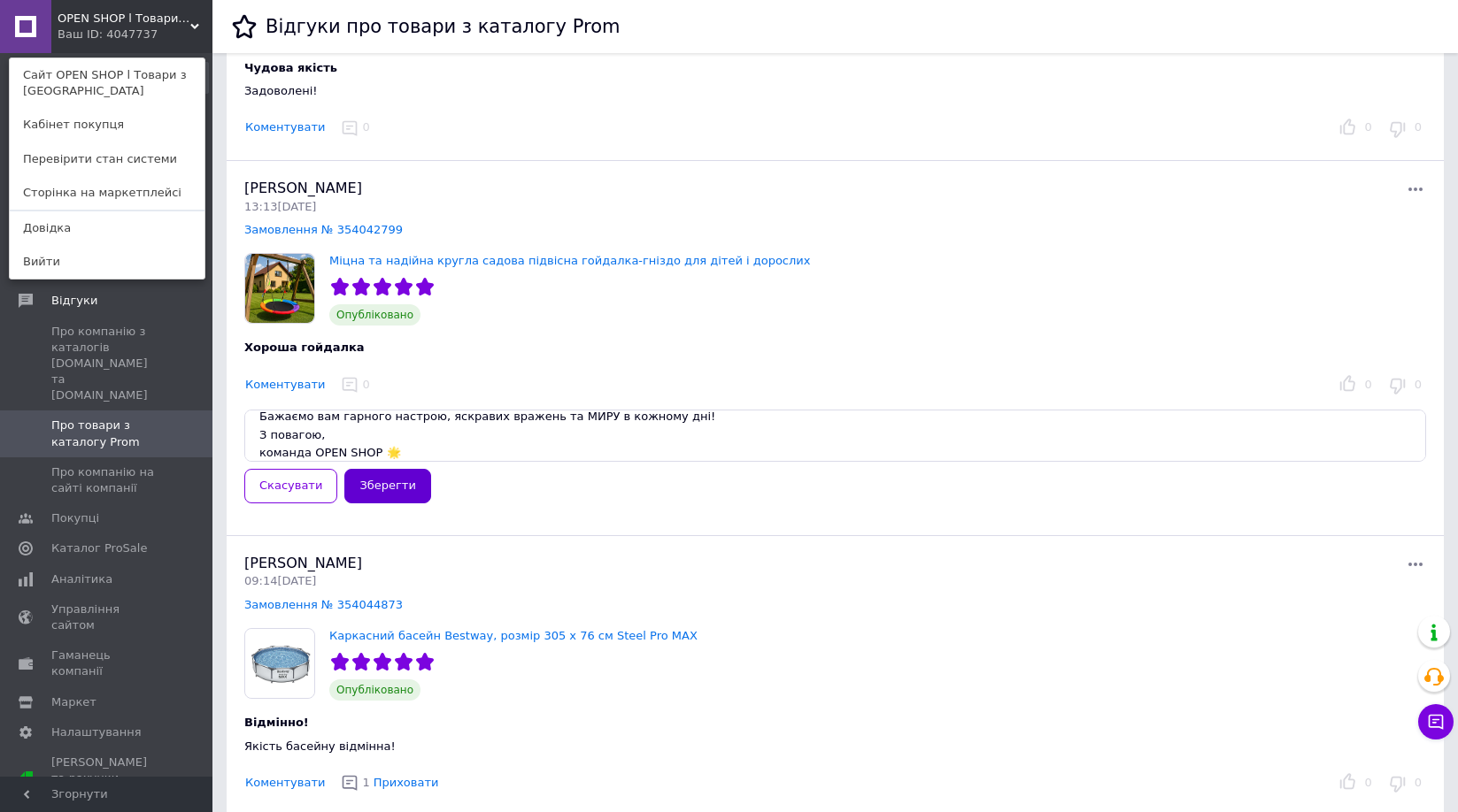
type textarea "Дякуємо за вашу покупку та довіру до OPEN SHOP! Щиро вдячні, що обрали саме наш…"
click at [392, 491] on button "Зберегти" at bounding box center [388, 485] width 86 height 34
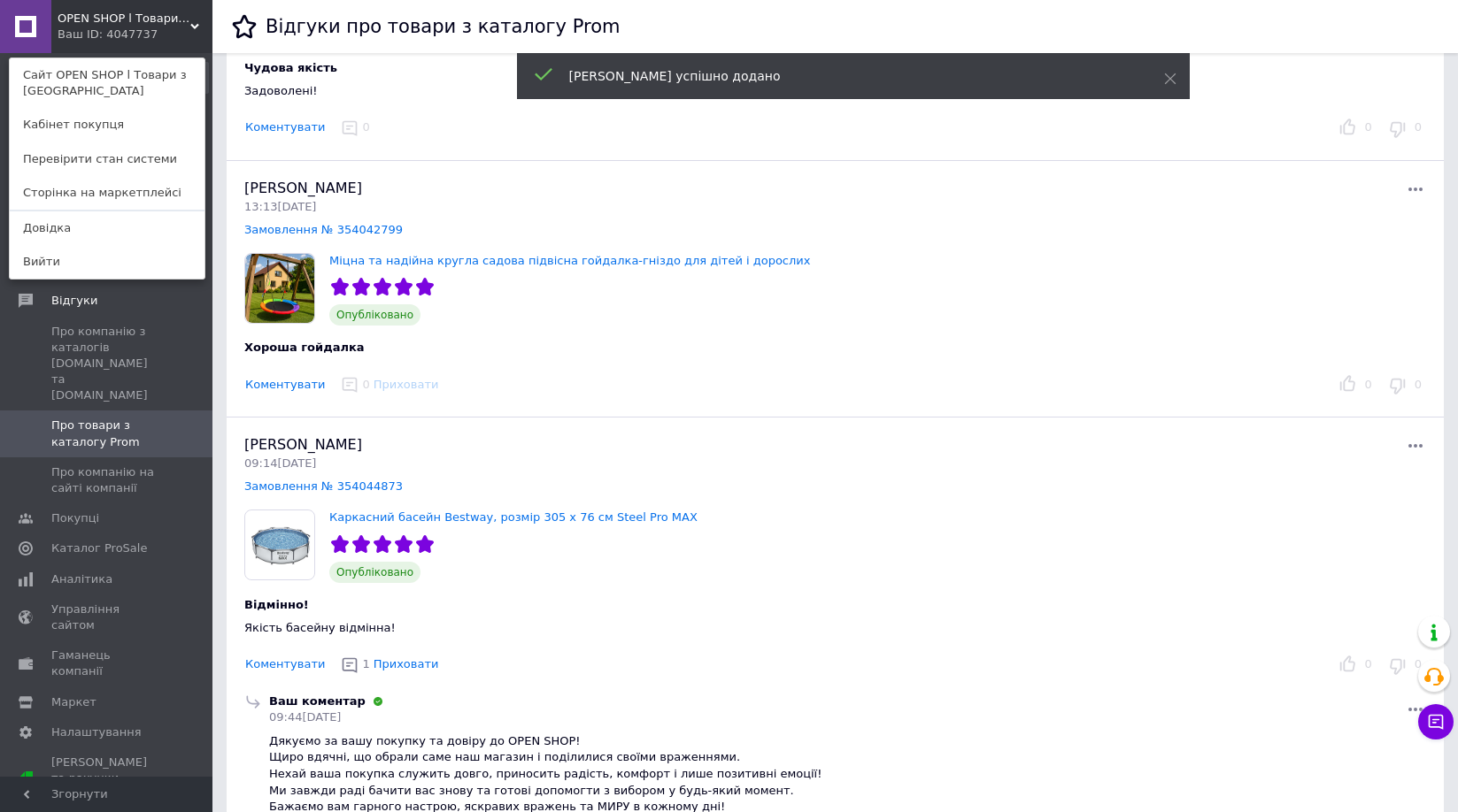
scroll to position [0, 0]
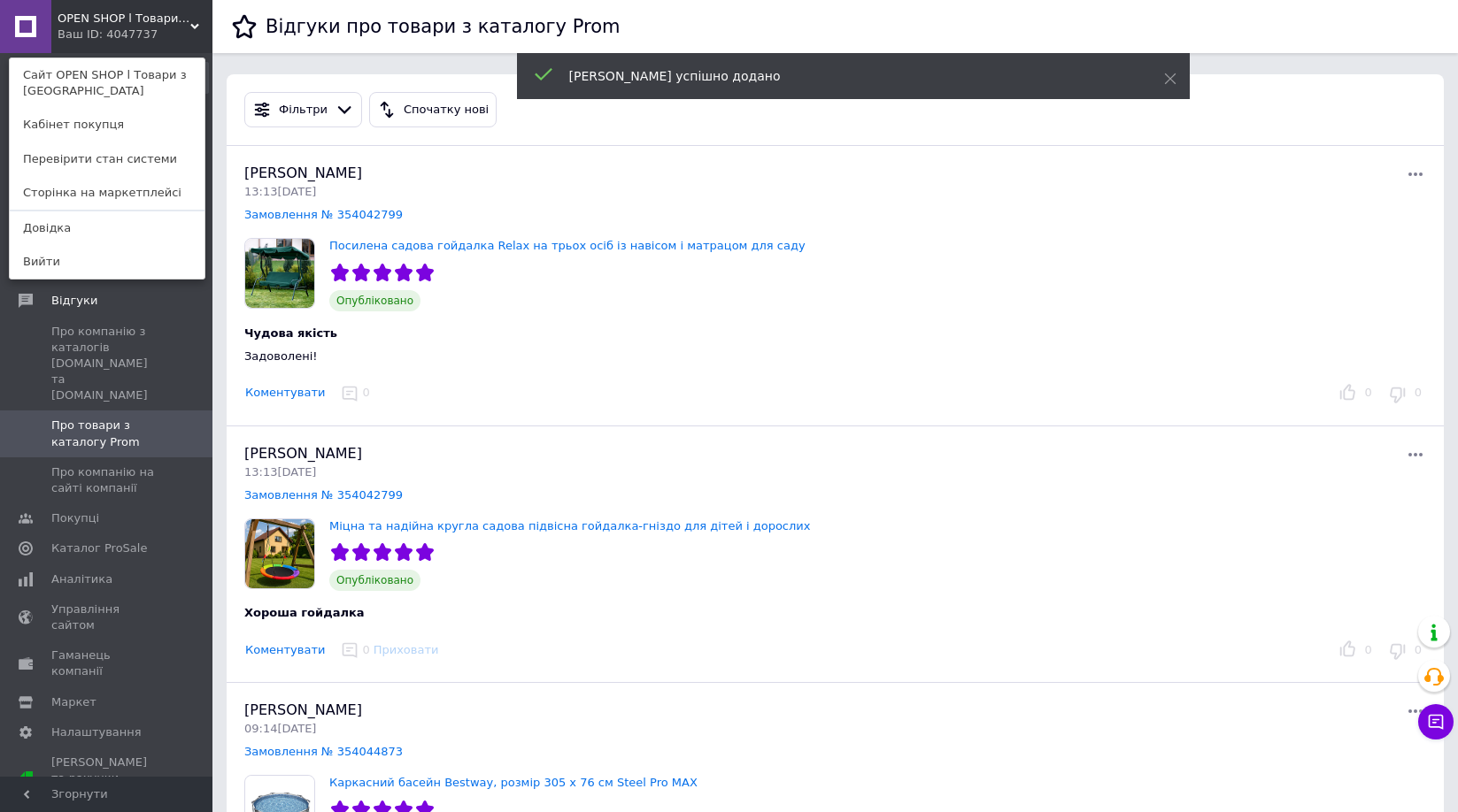
click at [278, 394] on button "Коментувати" at bounding box center [285, 393] width 81 height 19
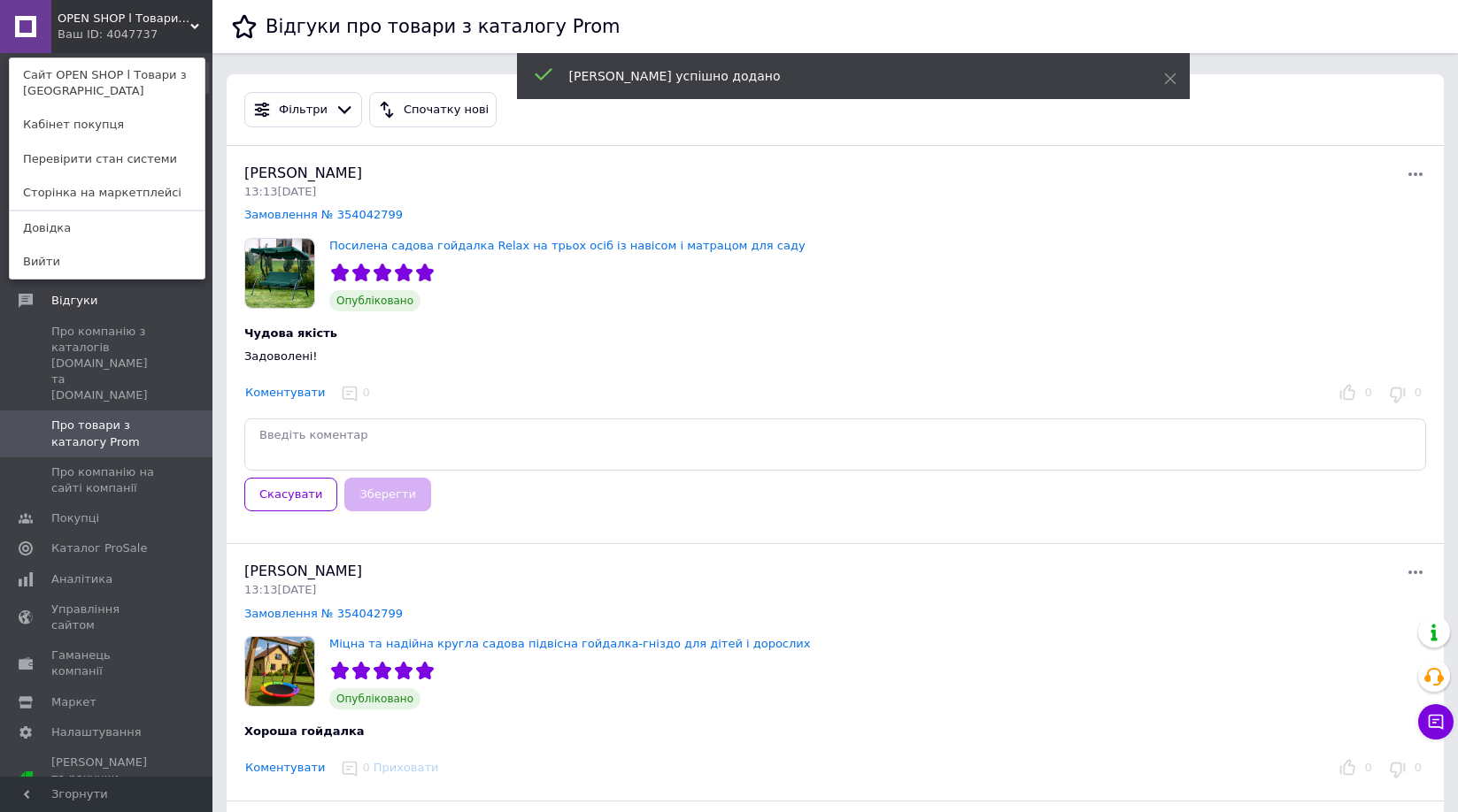
click at [333, 438] on textarea at bounding box center [835, 444] width 1181 height 52
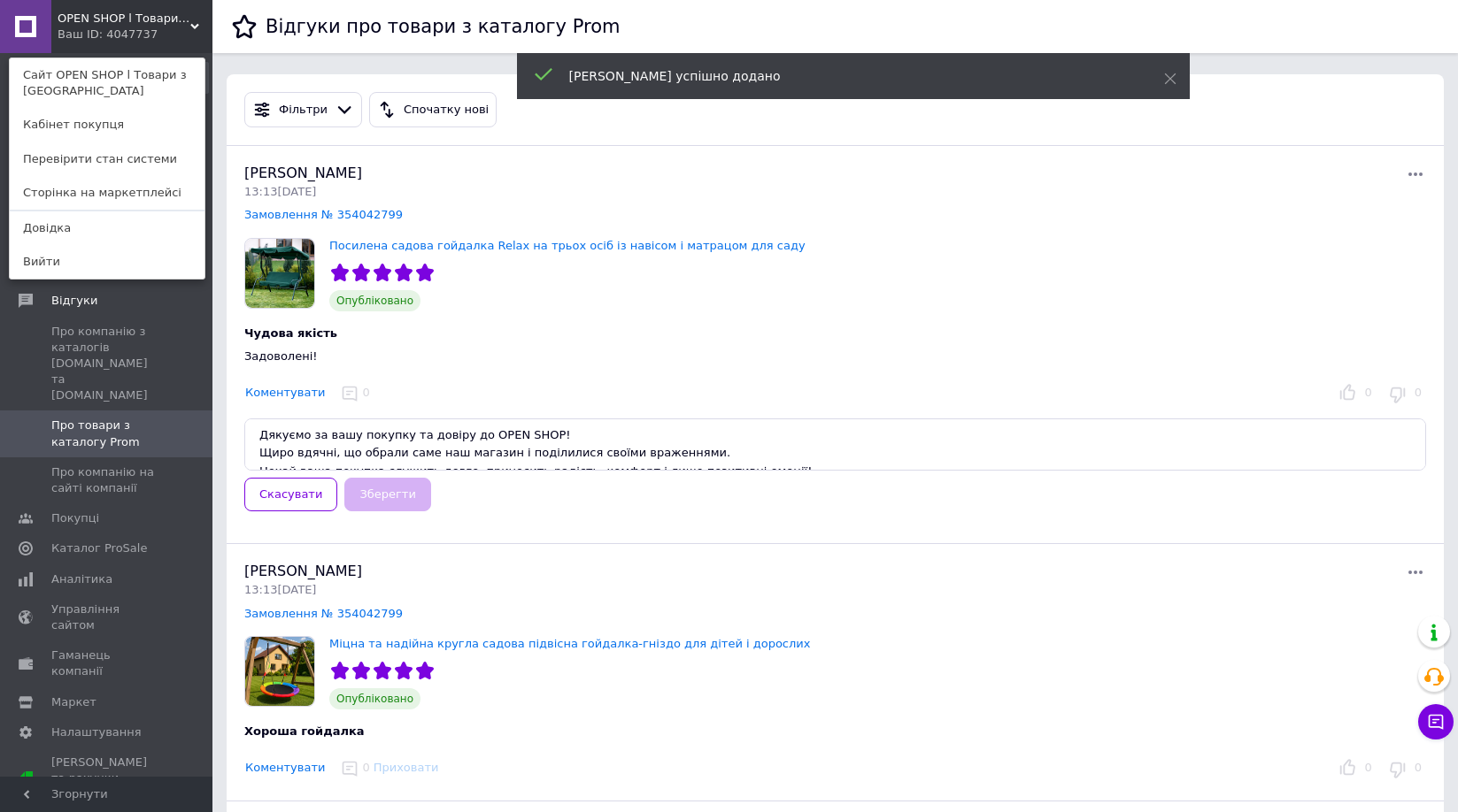
scroll to position [82, 0]
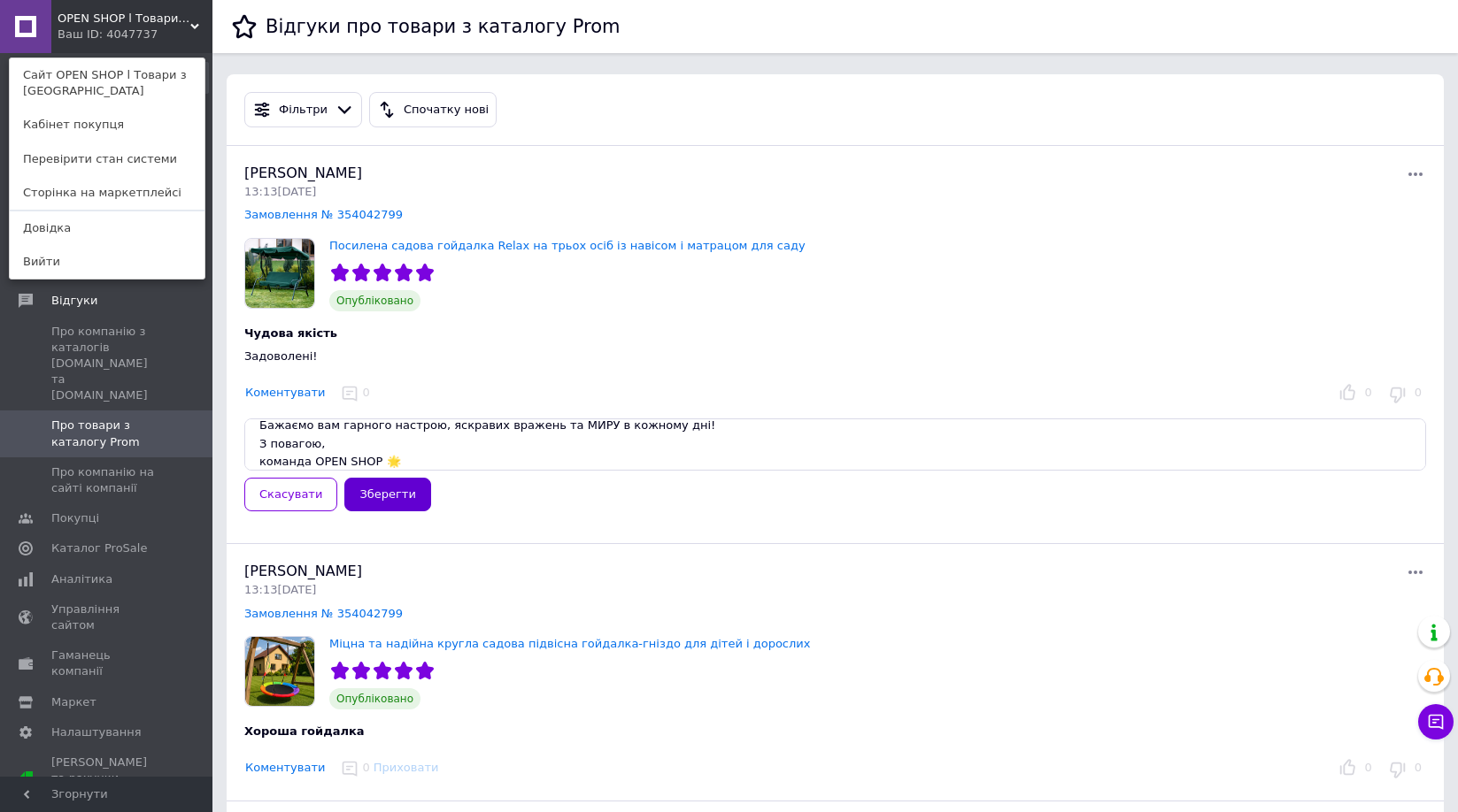
type textarea "Дякуємо за вашу покупку та довіру до OPEN SHOP! Щиро вдячні, що обрали саме наш…"
click at [378, 494] on button "Зберегти" at bounding box center [388, 494] width 86 height 34
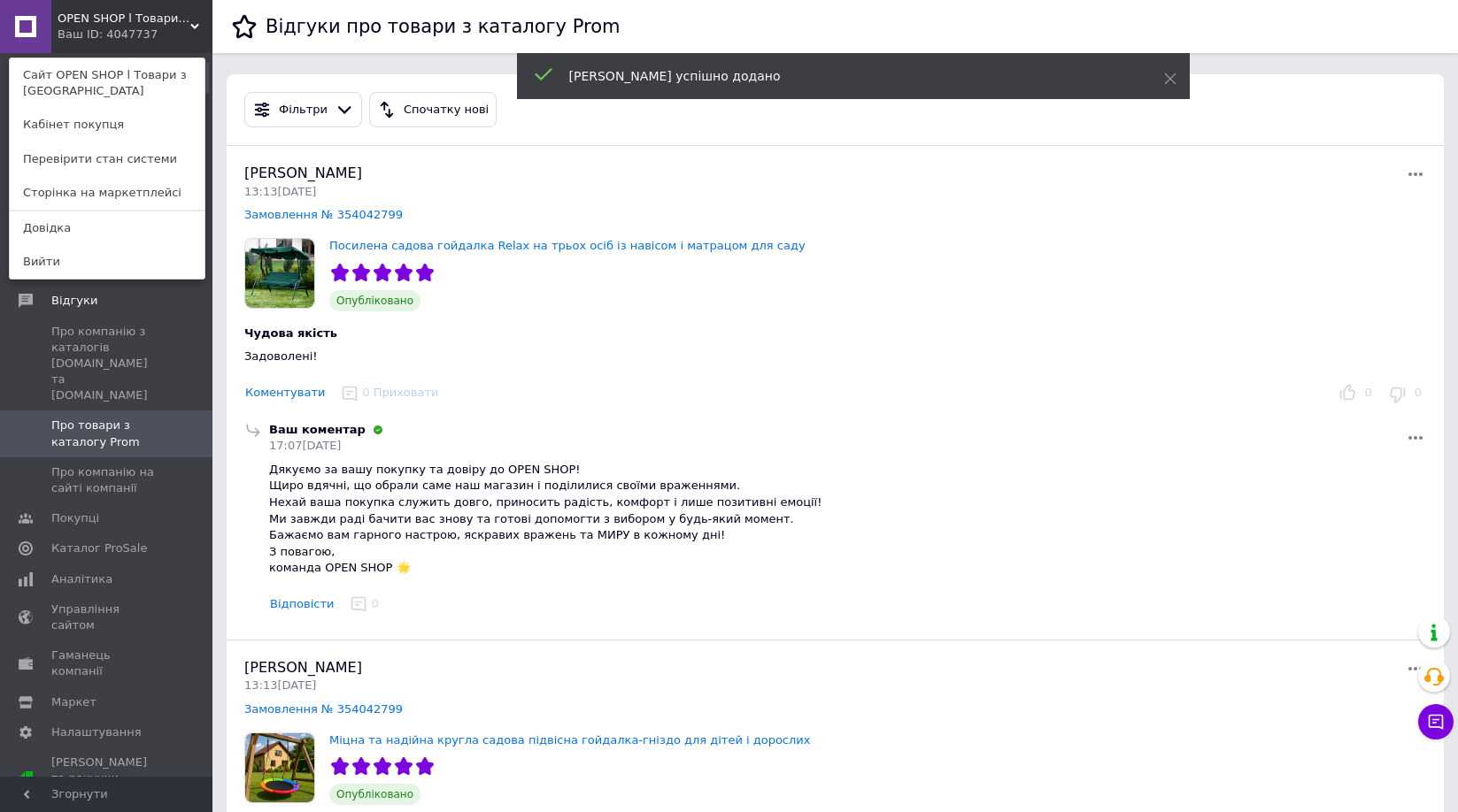
click at [117, 31] on div "Ваш ID: 4047737" at bounding box center [95, 34] width 75 height 16
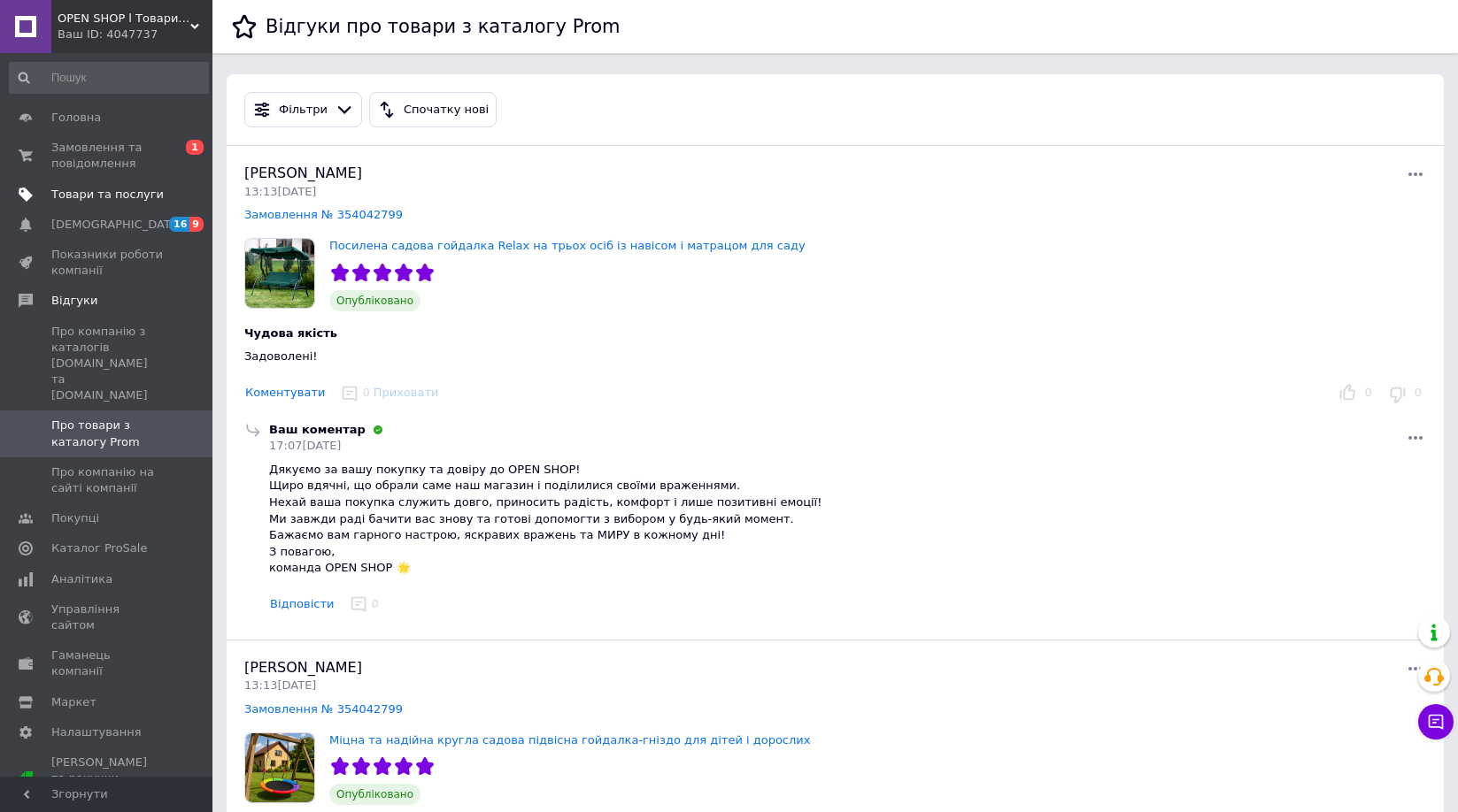
click at [84, 184] on link "Товари та послуги" at bounding box center [109, 194] width 218 height 30
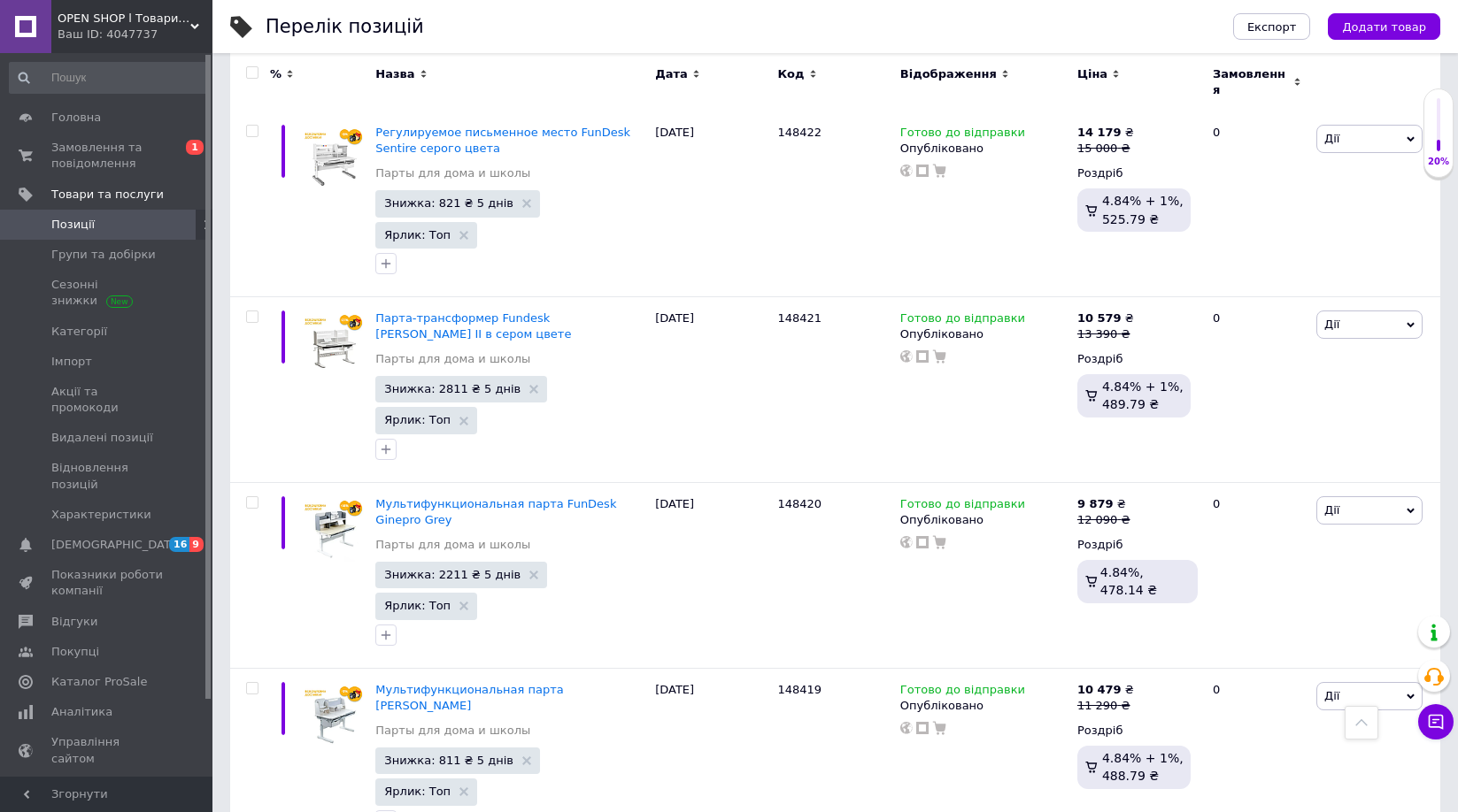
scroll to position [8140, 0]
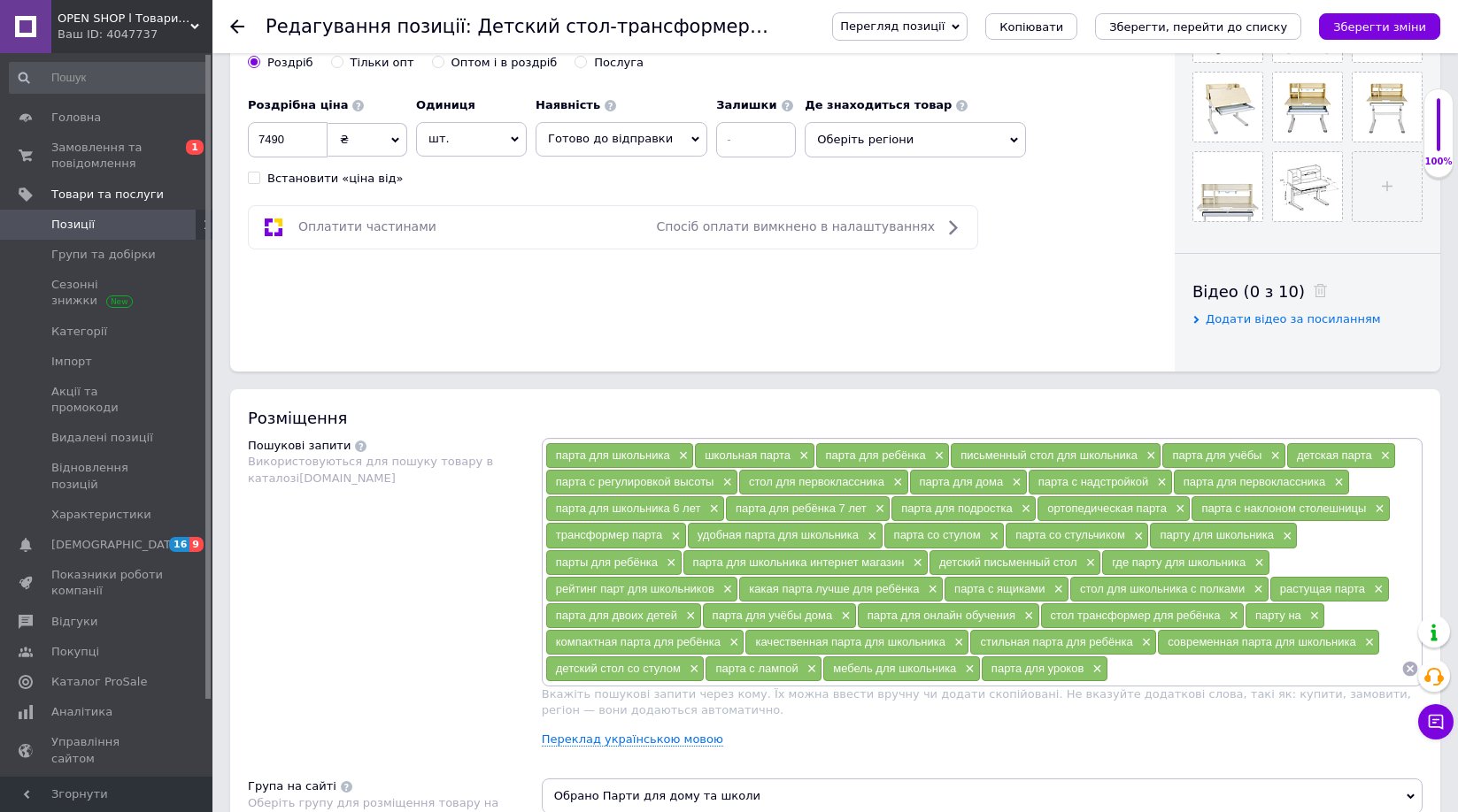
scroll to position [354, 0]
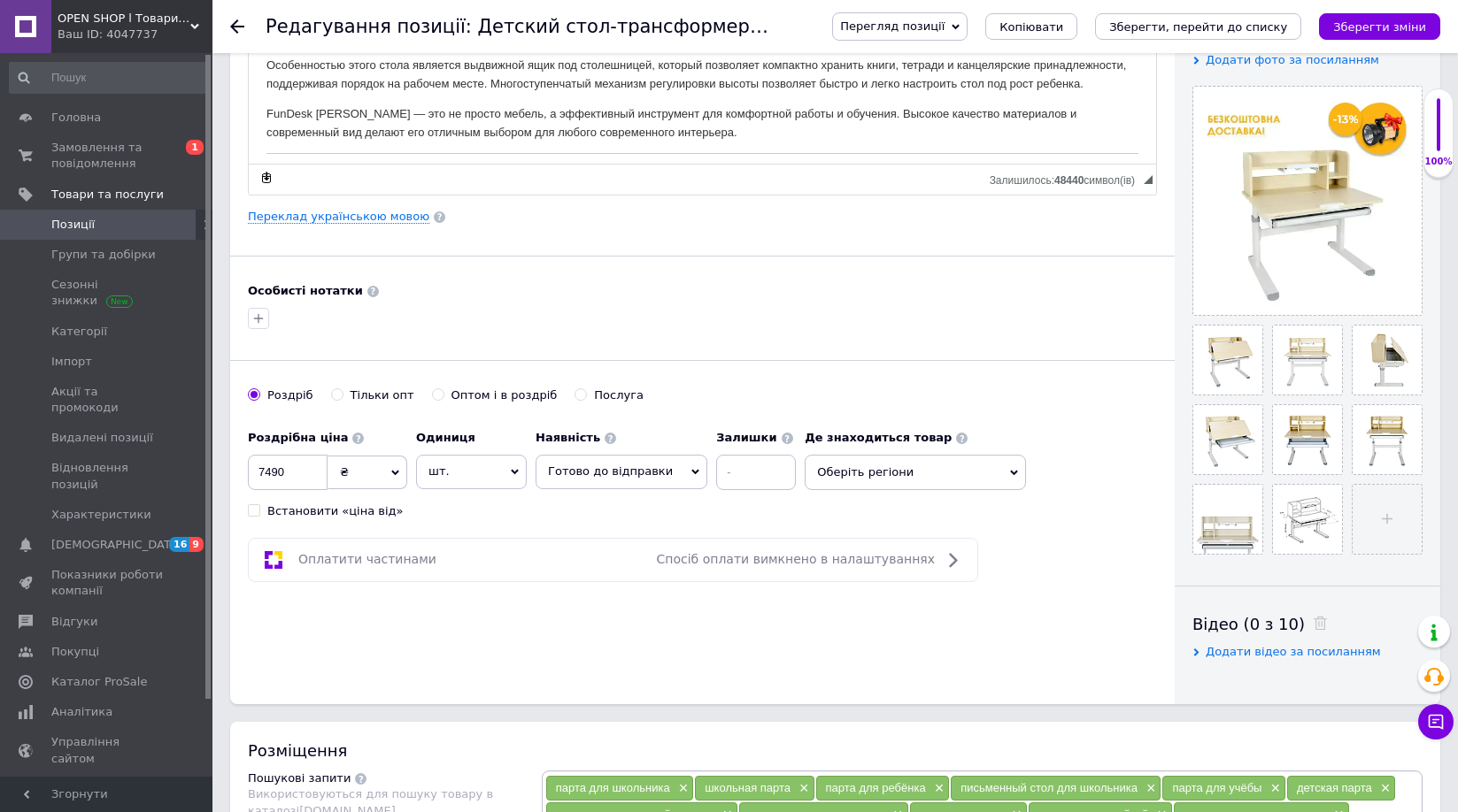
click at [234, 25] on use at bounding box center [237, 26] width 14 height 14
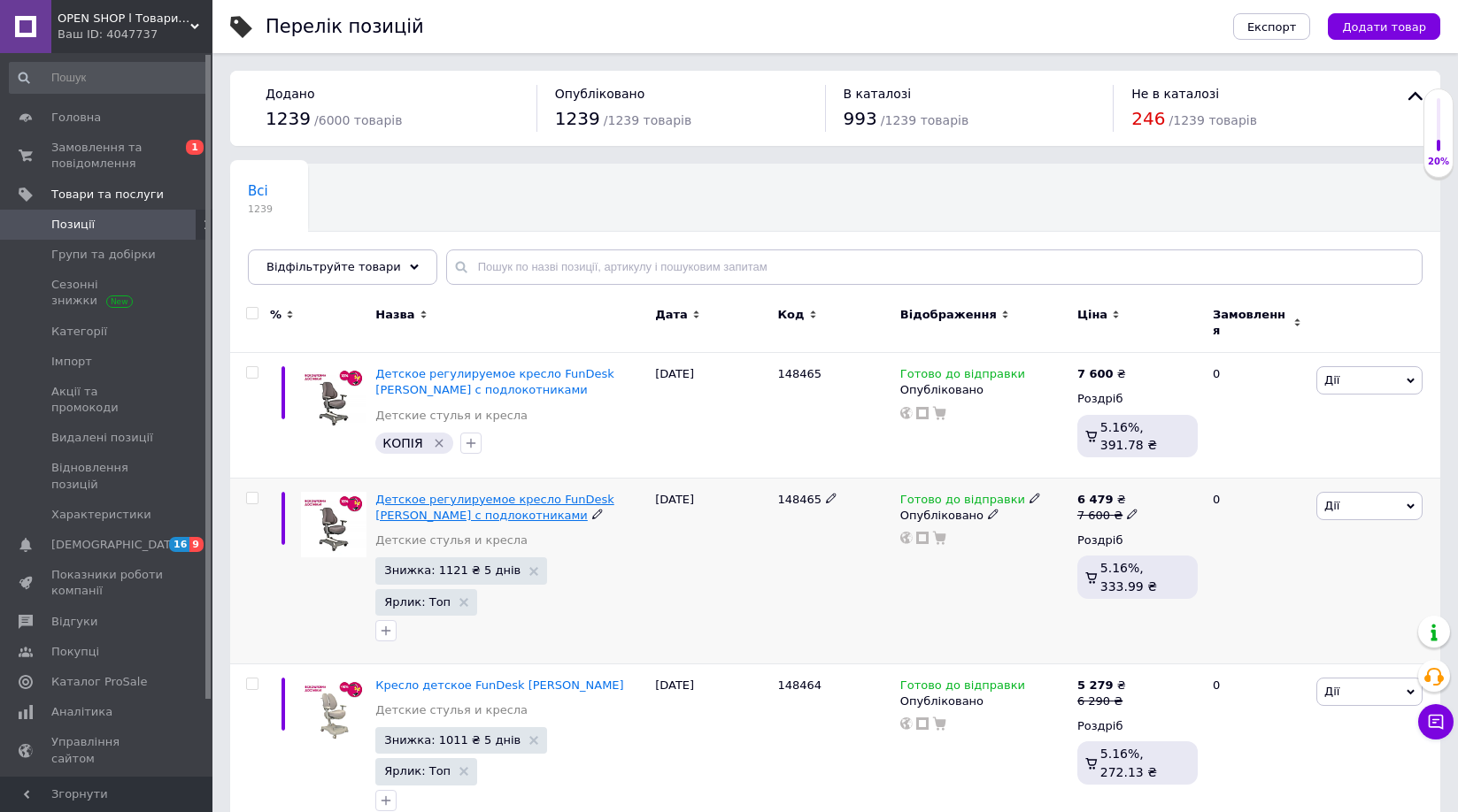
click at [446, 492] on span "Детское регулируемое кресло FunDesk [PERSON_NAME] с подлокотниками" at bounding box center [494, 507] width 238 height 29
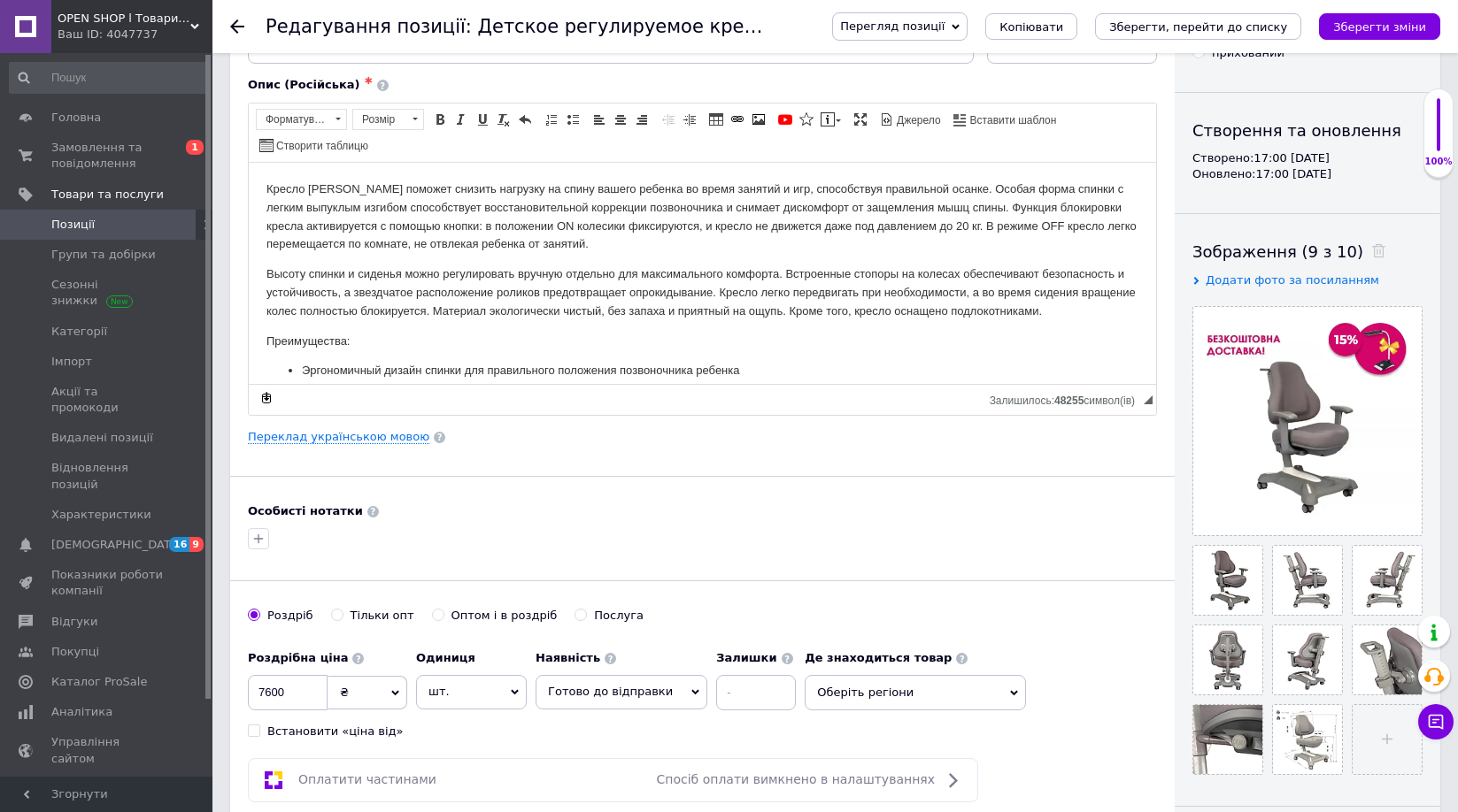
scroll to position [88, 0]
